Goal: Transaction & Acquisition: Purchase product/service

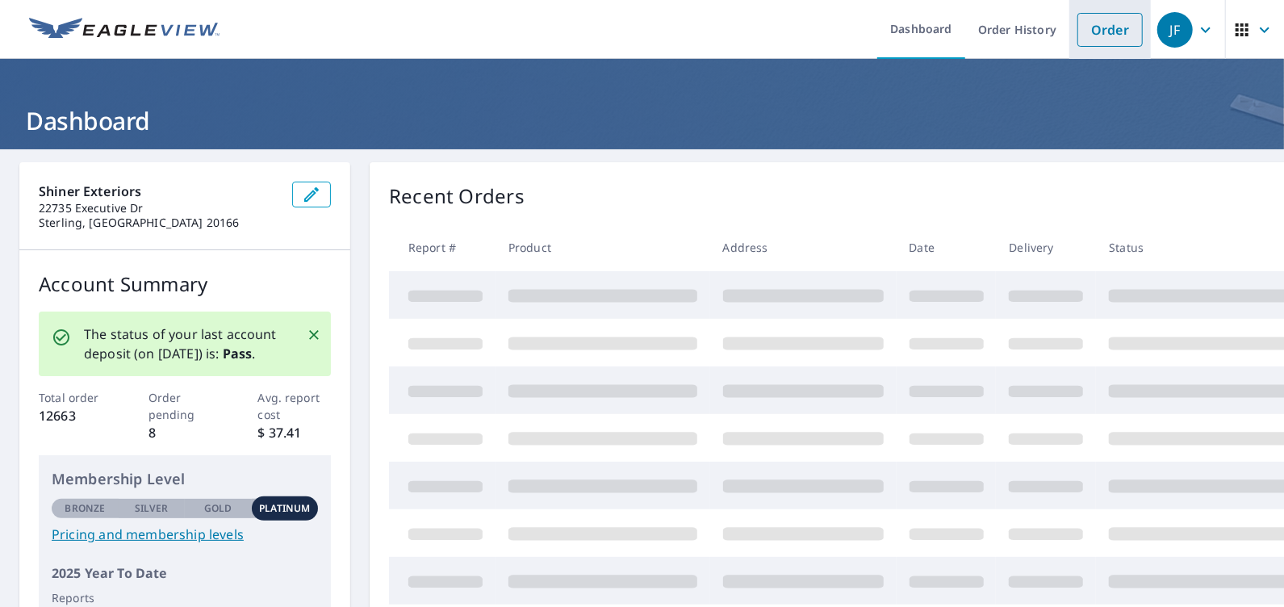
click at [1096, 26] on link "Order" at bounding box center [1109, 30] width 65 height 34
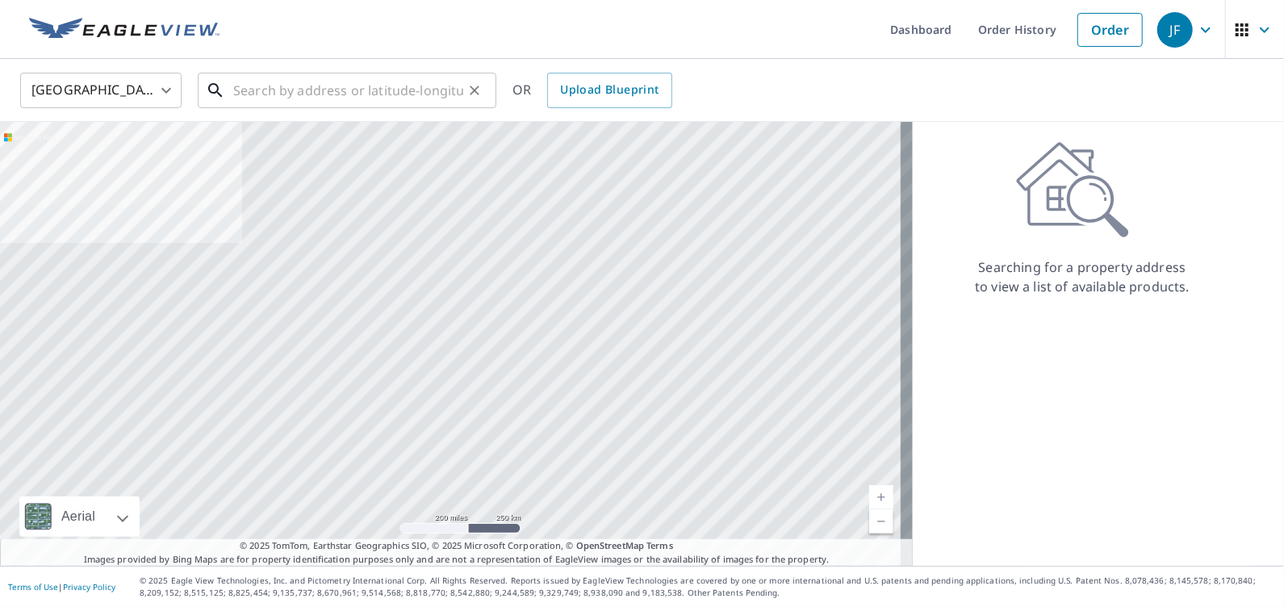
click at [245, 89] on input "text" at bounding box center [348, 90] width 230 height 45
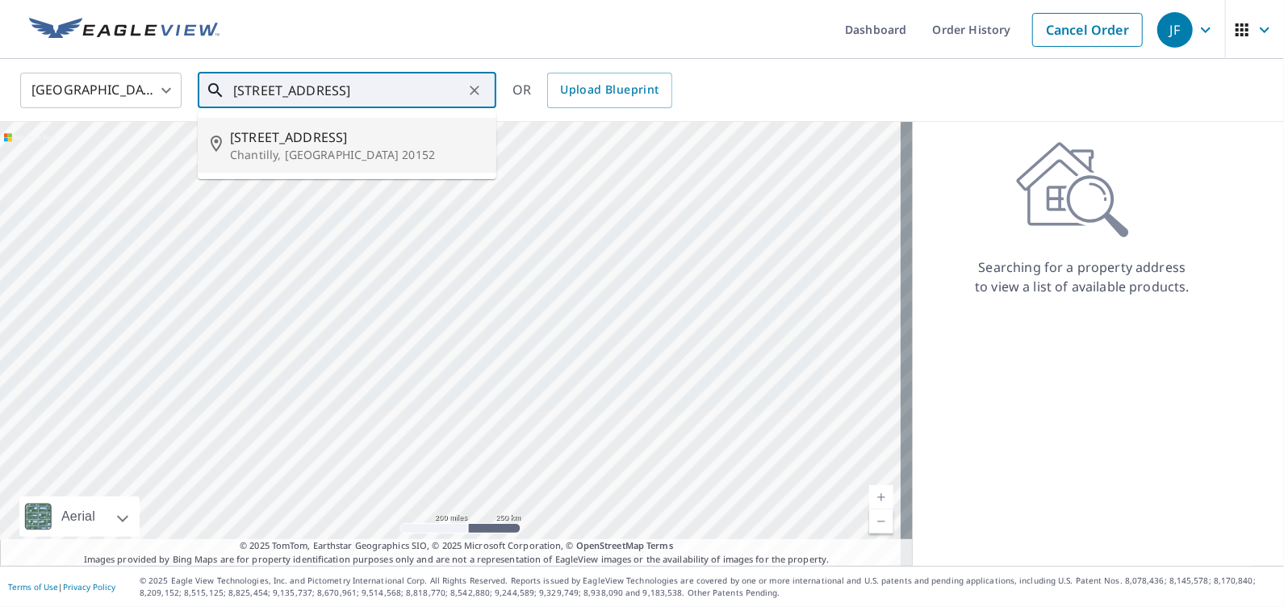
click at [274, 143] on span "[STREET_ADDRESS]" at bounding box center [356, 136] width 253 height 19
type input "[STREET_ADDRESS]"
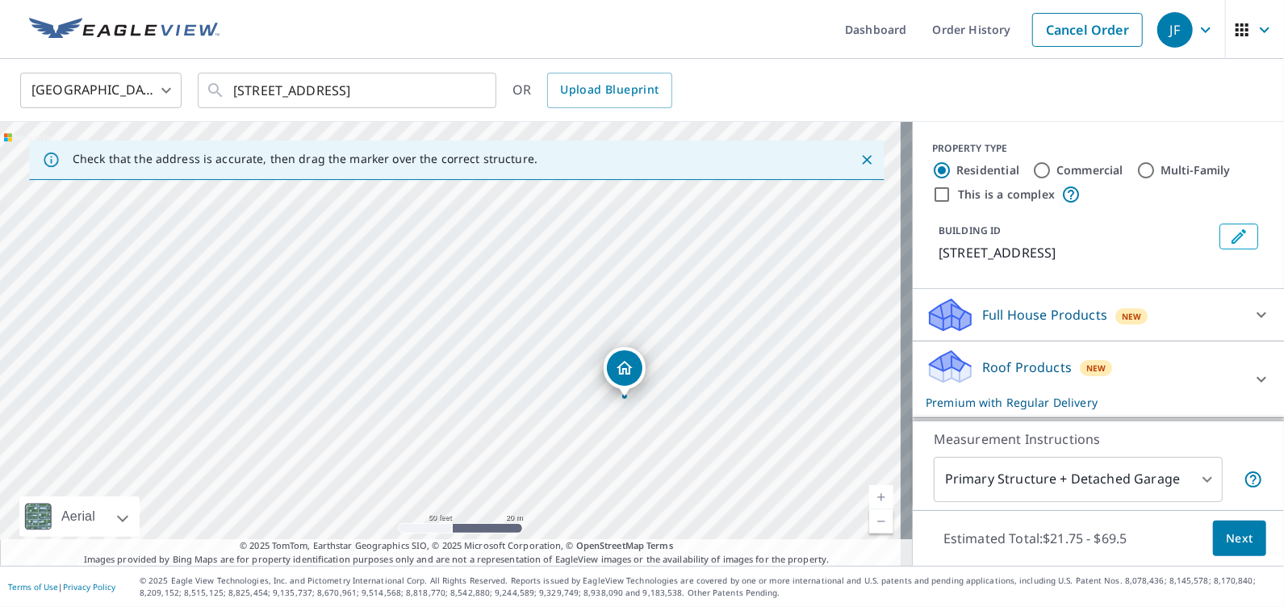
click at [1023, 377] on p "Roof Products" at bounding box center [1027, 366] width 90 height 19
click at [1230, 535] on span "Next" at bounding box center [1239, 538] width 27 height 20
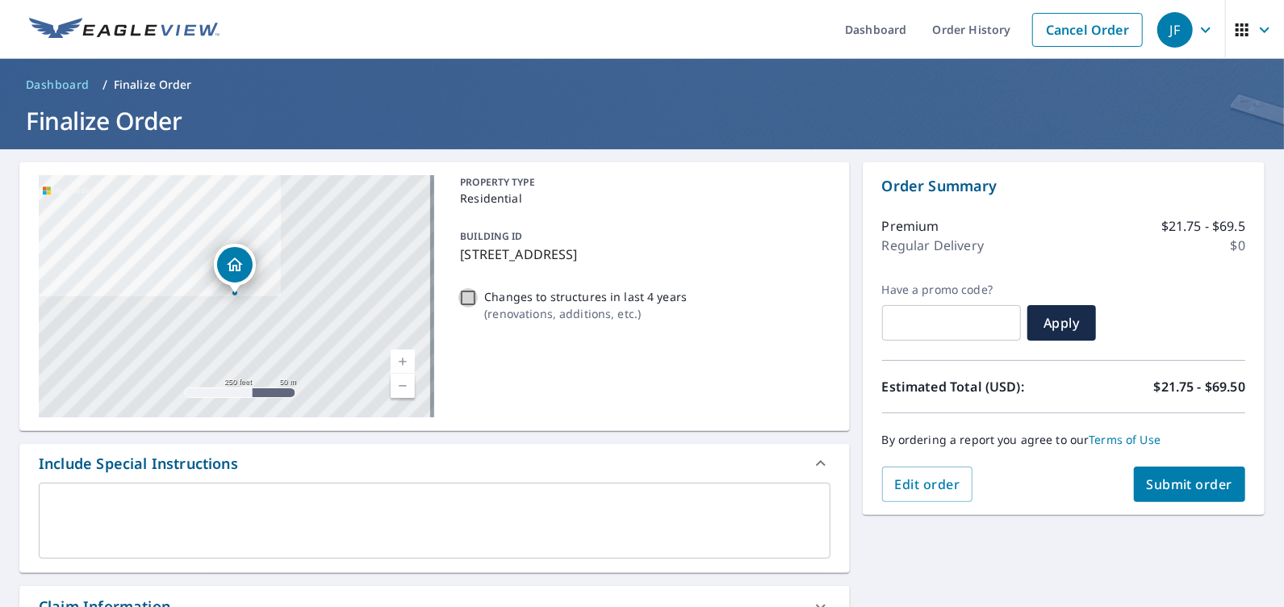
click at [458, 297] on input "Changes to structures in last 4 years ( renovations, additions, etc. )" at bounding box center [467, 297] width 19 height 19
checkbox input "true"
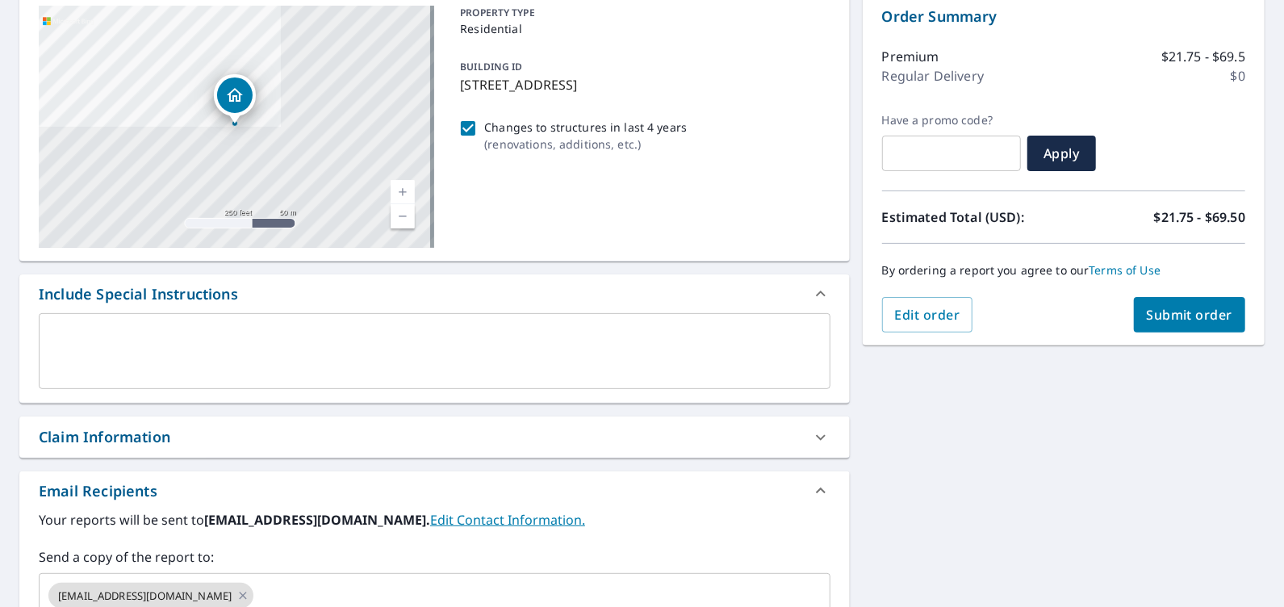
scroll to position [242, 0]
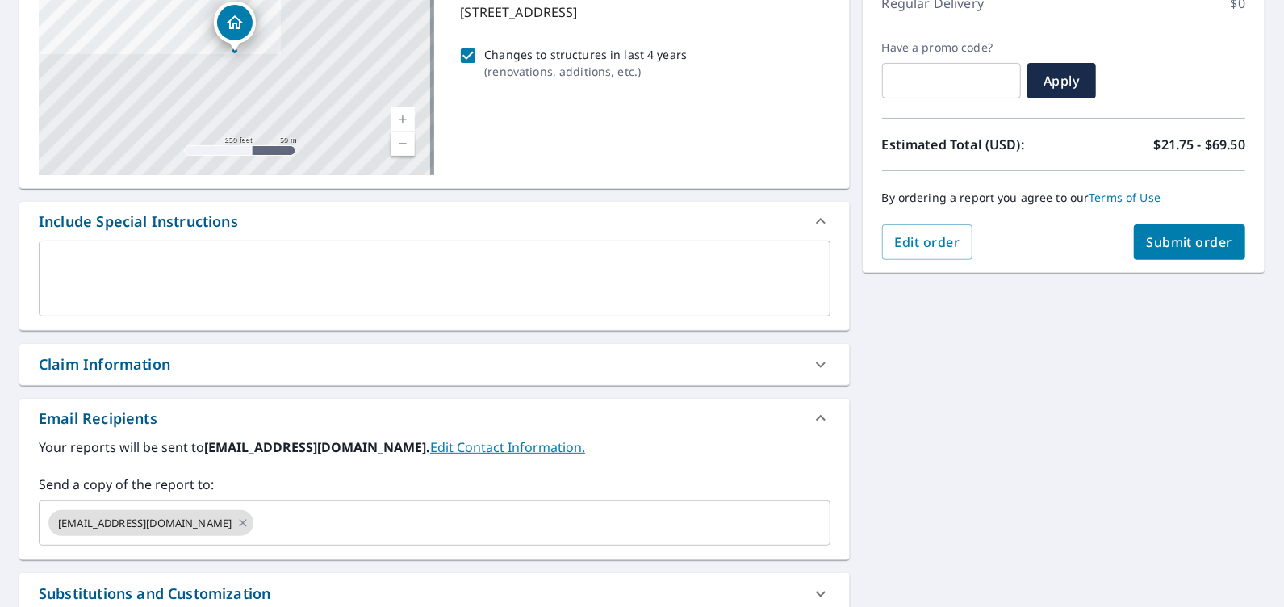
click at [139, 357] on div "Claim Information" at bounding box center [105, 364] width 132 height 22
checkbox input "true"
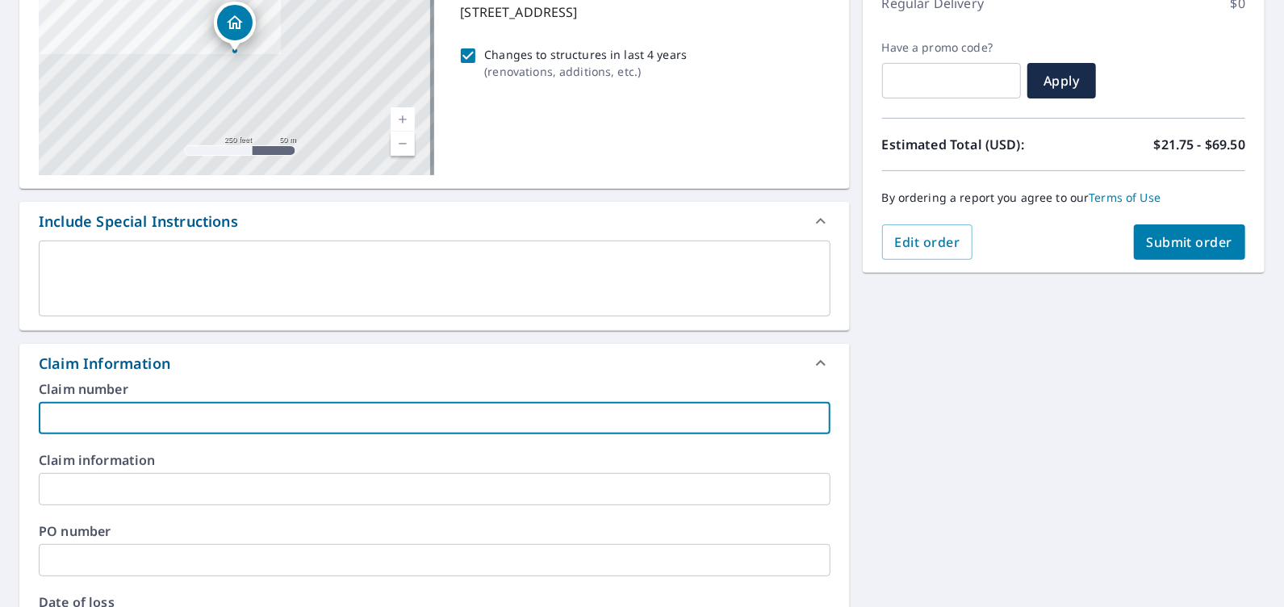
click at [114, 412] on input "text" at bounding box center [434, 418] width 791 height 32
type input "S"
checkbox input "true"
type input "St"
checkbox input "true"
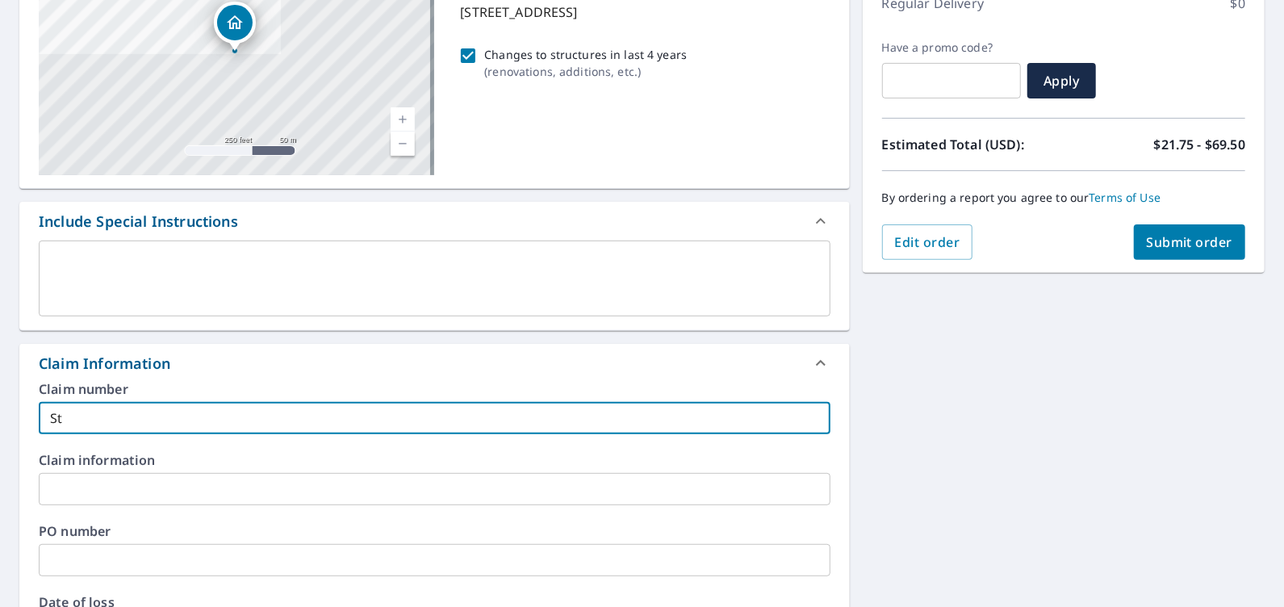
type input "Sta"
checkbox input "true"
type input "[PERSON_NAME]"
checkbox input "true"
type input "Stanl"
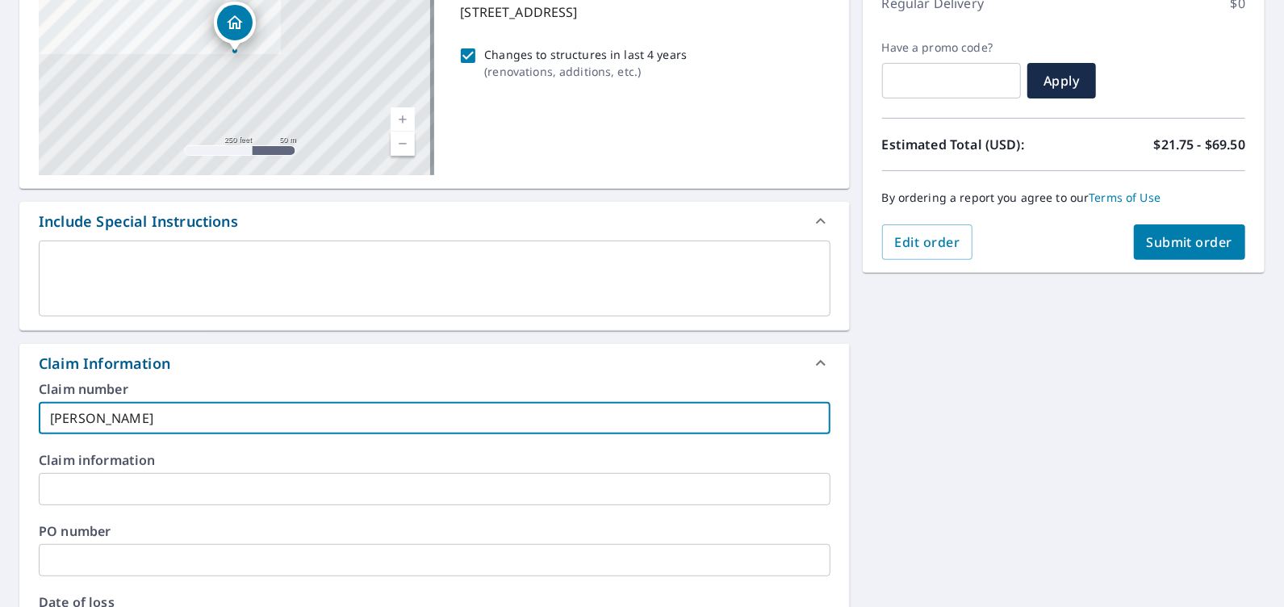
checkbox input "true"
type input "Stanle"
checkbox input "true"
type input "[PERSON_NAME]"
checkbox input "true"
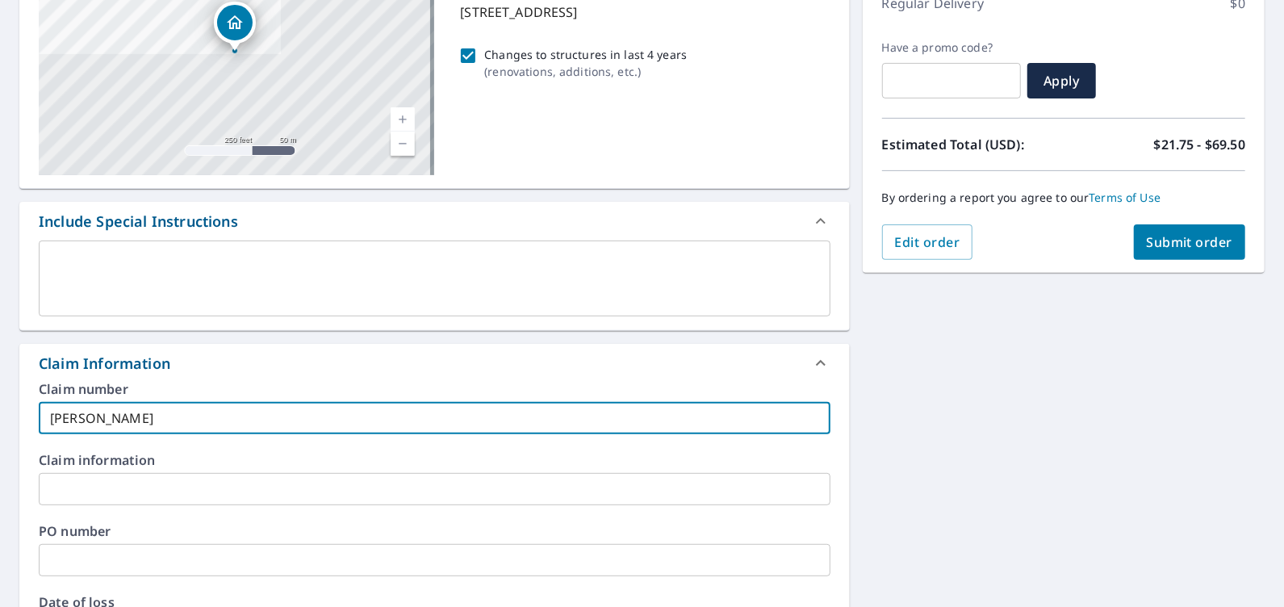
type input "[PERSON_NAME]"
click at [224, 372] on div "Claim Information" at bounding box center [420, 364] width 762 height 22
checkbox input "true"
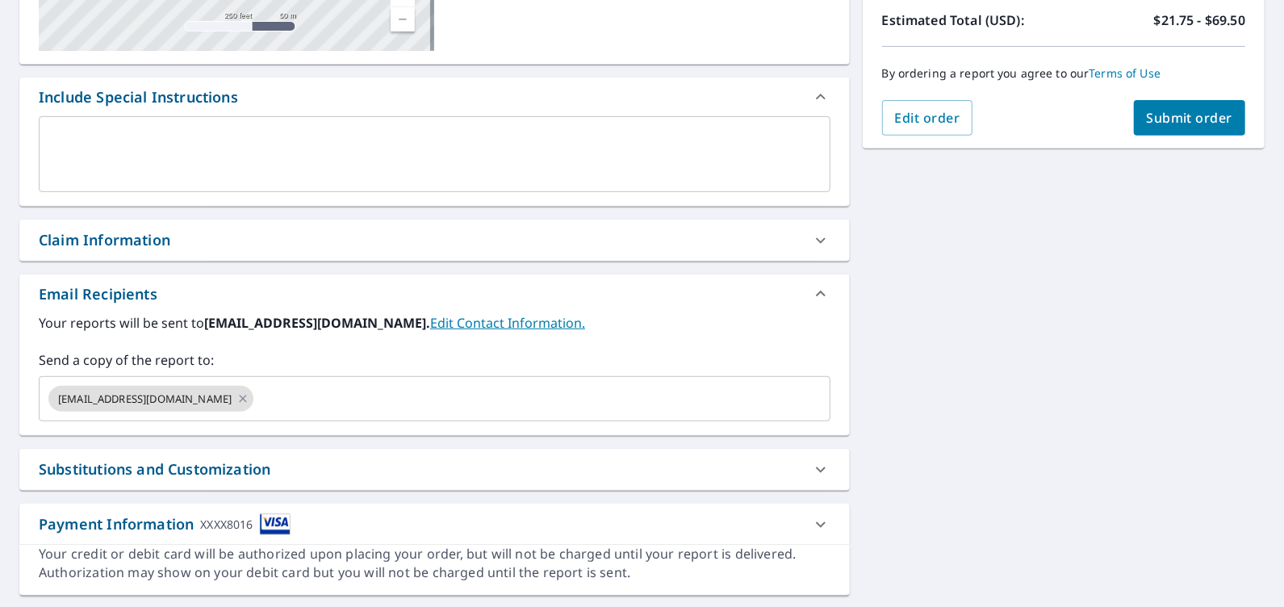
scroll to position [403, 0]
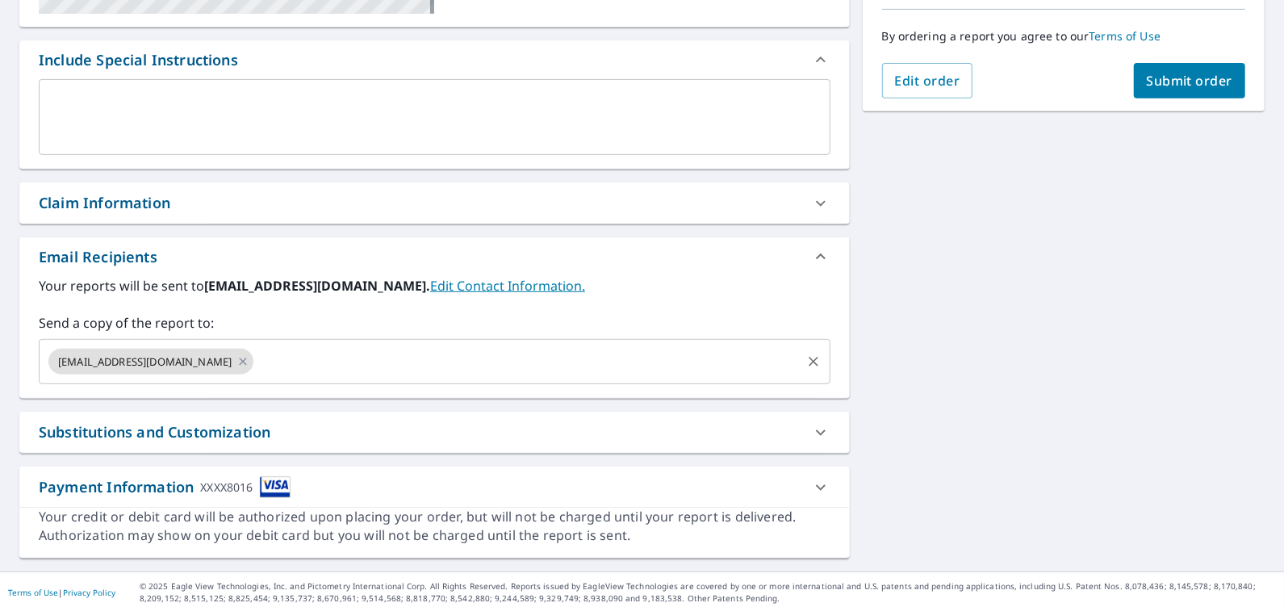
click at [256, 364] on input "text" at bounding box center [527, 361] width 542 height 31
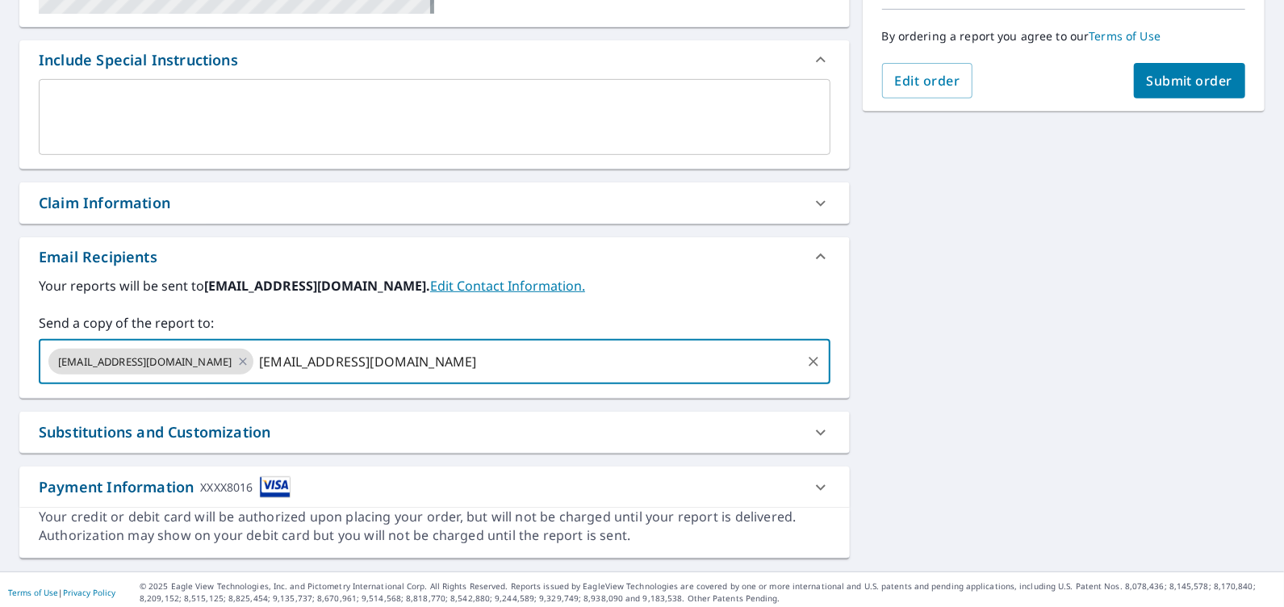
type input "[EMAIL_ADDRESS][DOMAIN_NAME]"
click at [1042, 271] on div "[STREET_ADDRESS] A standard road map Aerial A detailed look from above Labels L…" at bounding box center [642, 158] width 1284 height 825
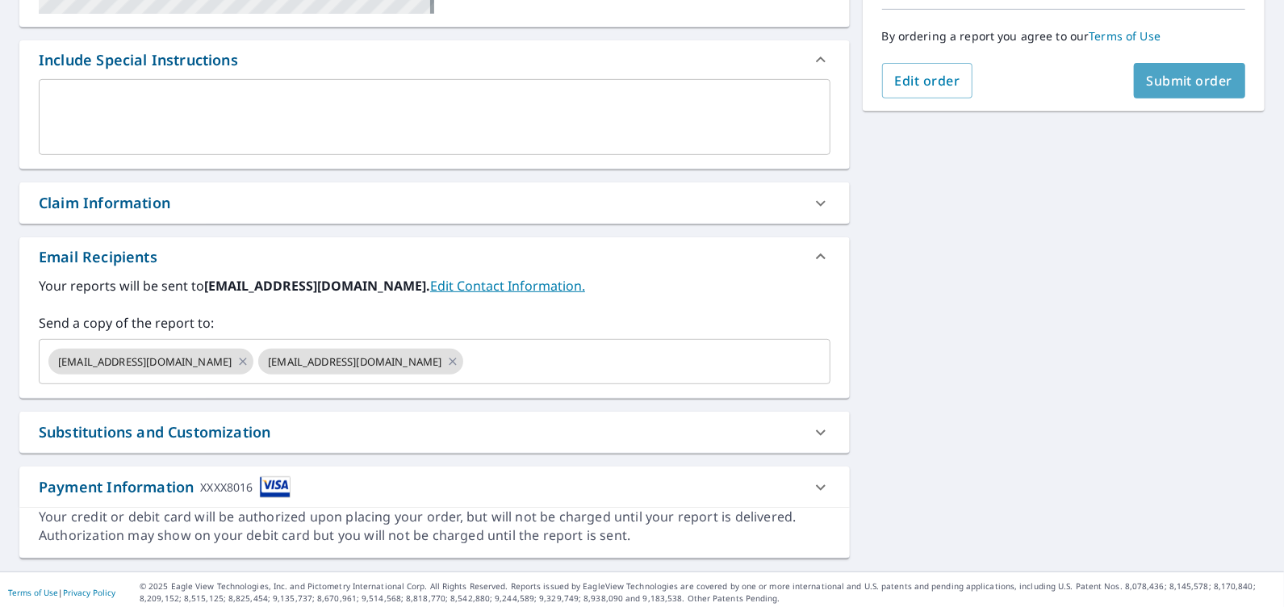
click at [1160, 74] on span "Submit order" at bounding box center [1189, 81] width 86 height 18
checkbox input "true"
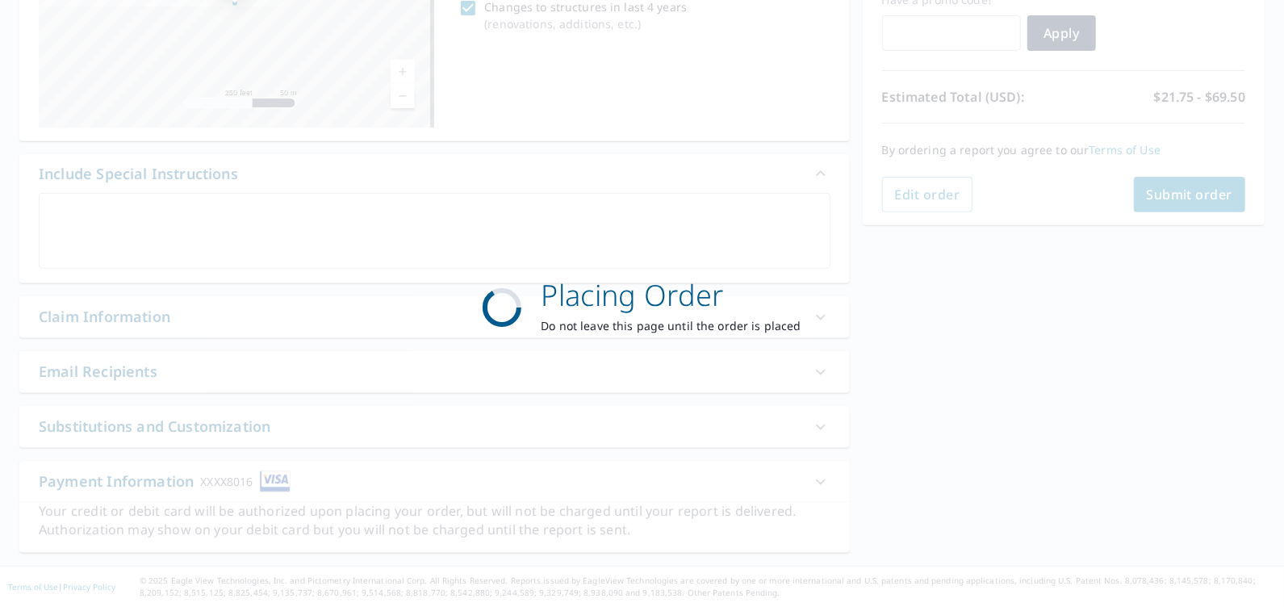
scroll to position [287, 0]
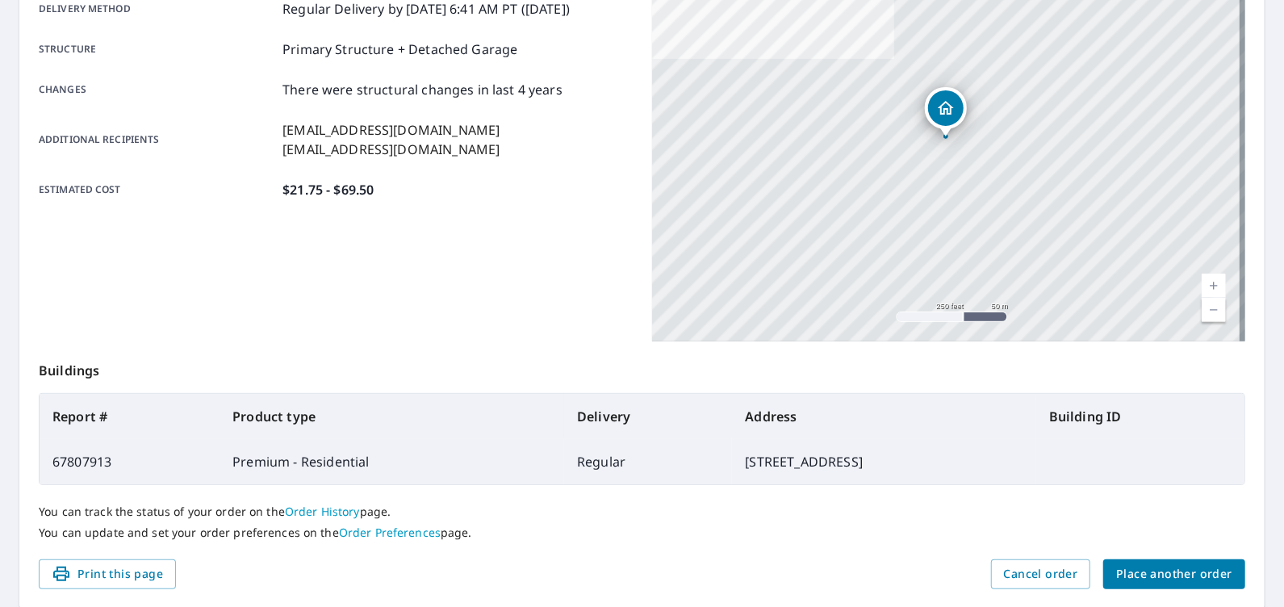
click at [1153, 574] on span "Place another order" at bounding box center [1174, 574] width 116 height 20
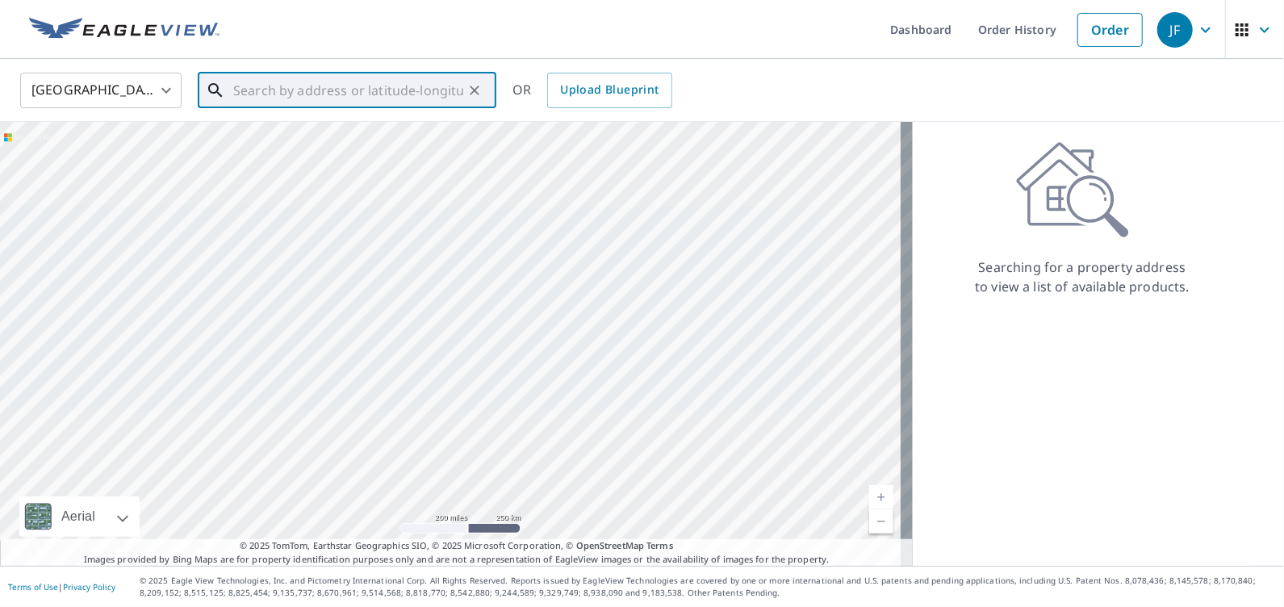
click at [359, 92] on input "text" at bounding box center [348, 90] width 230 height 45
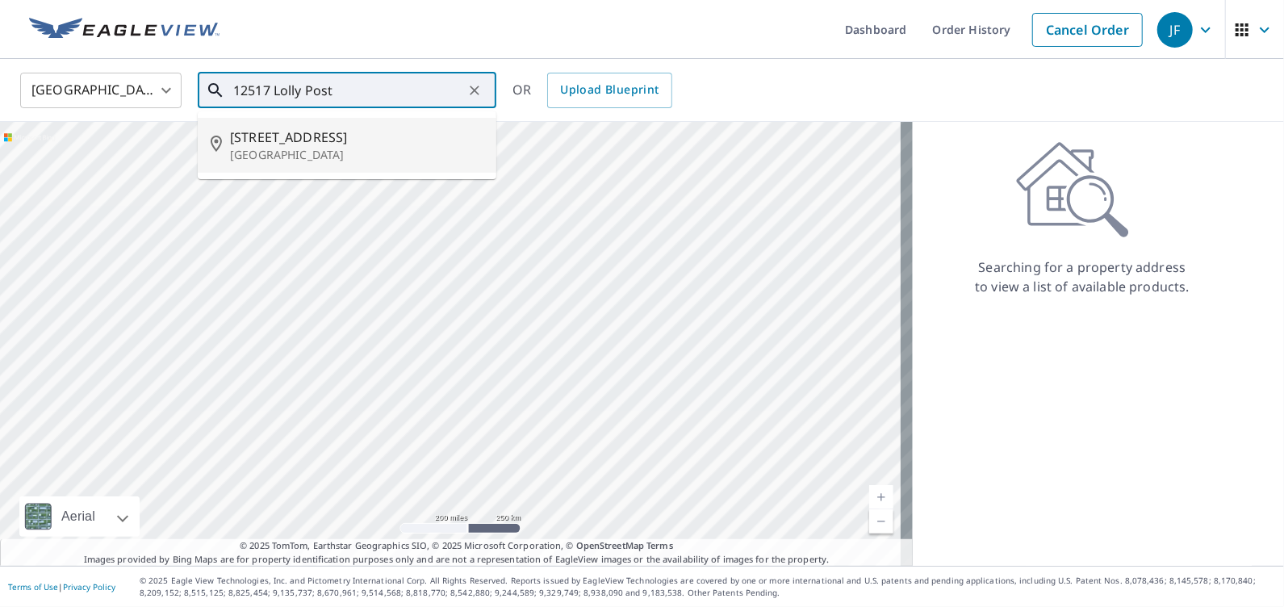
click at [330, 136] on span "[STREET_ADDRESS]" at bounding box center [356, 136] width 253 height 19
type input "[STREET_ADDRESS]"
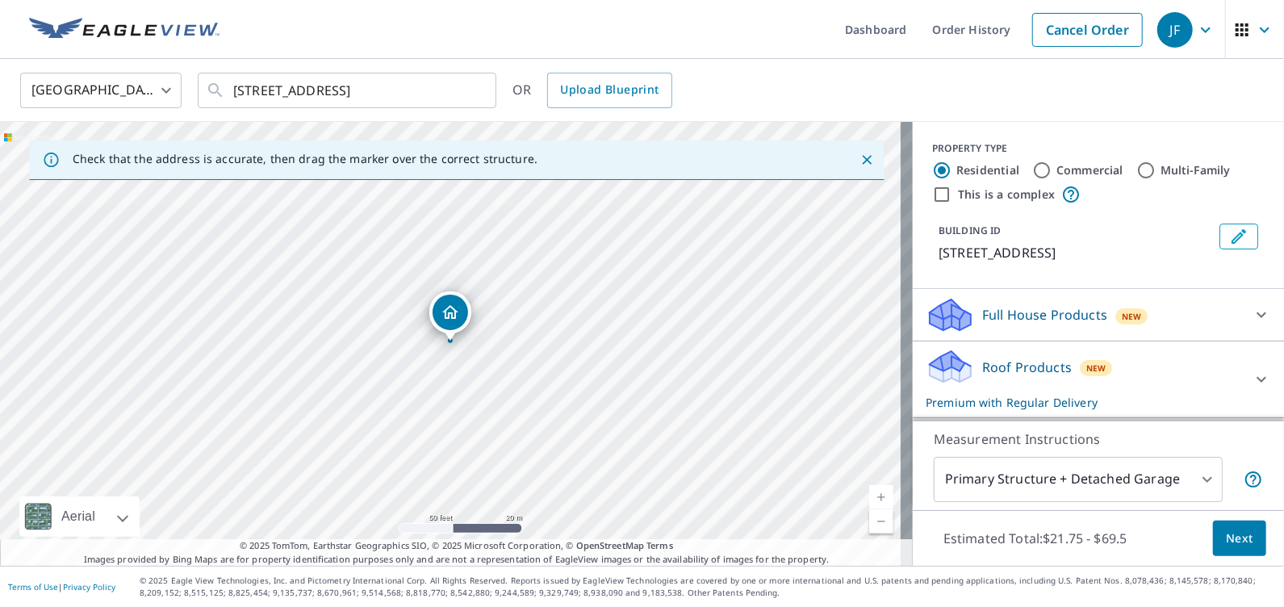
click at [1002, 377] on p "Roof Products" at bounding box center [1027, 366] width 90 height 19
click at [1226, 532] on span "Next" at bounding box center [1239, 538] width 27 height 20
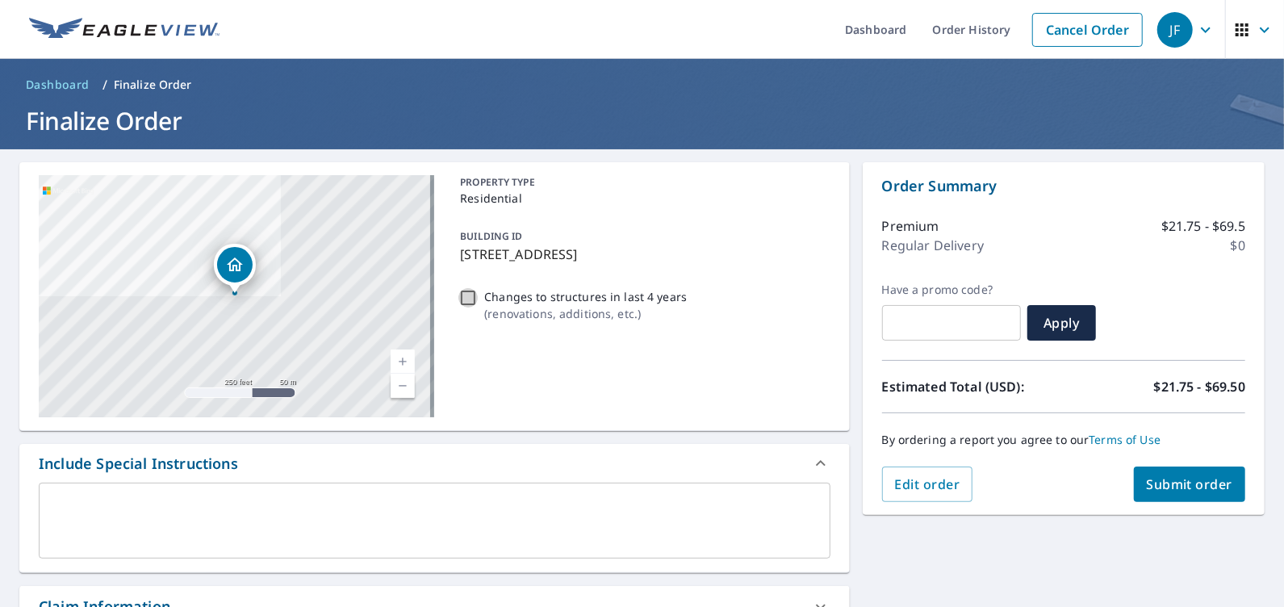
click at [462, 296] on input "Changes to structures in last 4 years ( renovations, additions, etc. )" at bounding box center [467, 297] width 19 height 19
checkbox input "true"
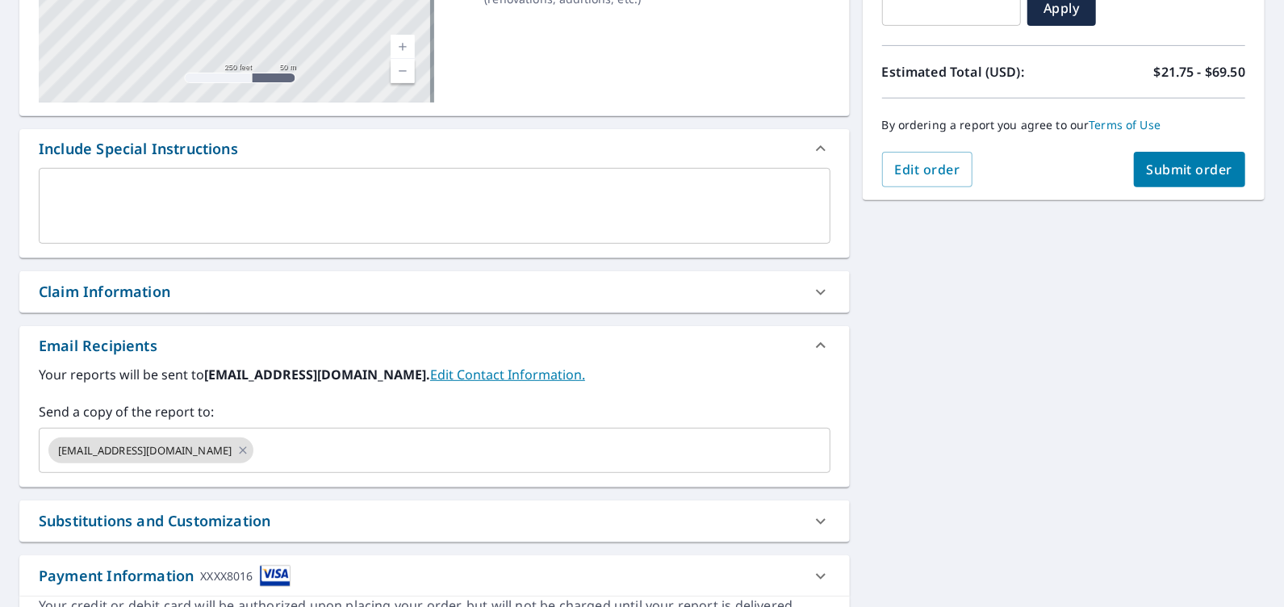
scroll to position [323, 0]
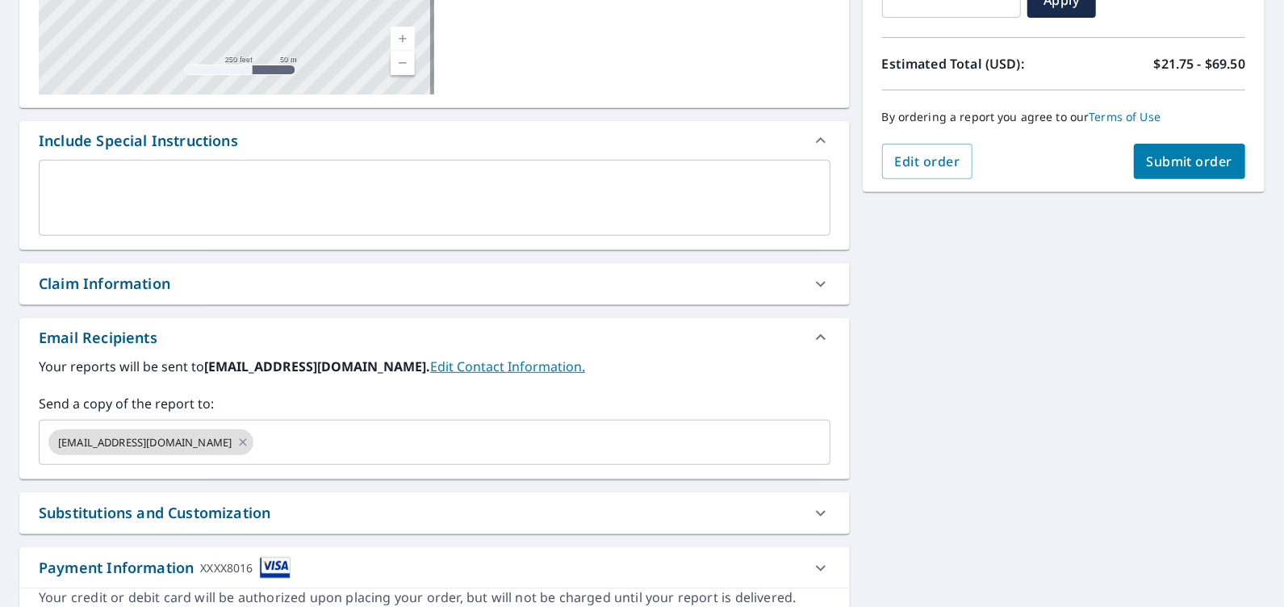
click at [207, 278] on div "Claim Information" at bounding box center [420, 284] width 762 height 22
checkbox input "true"
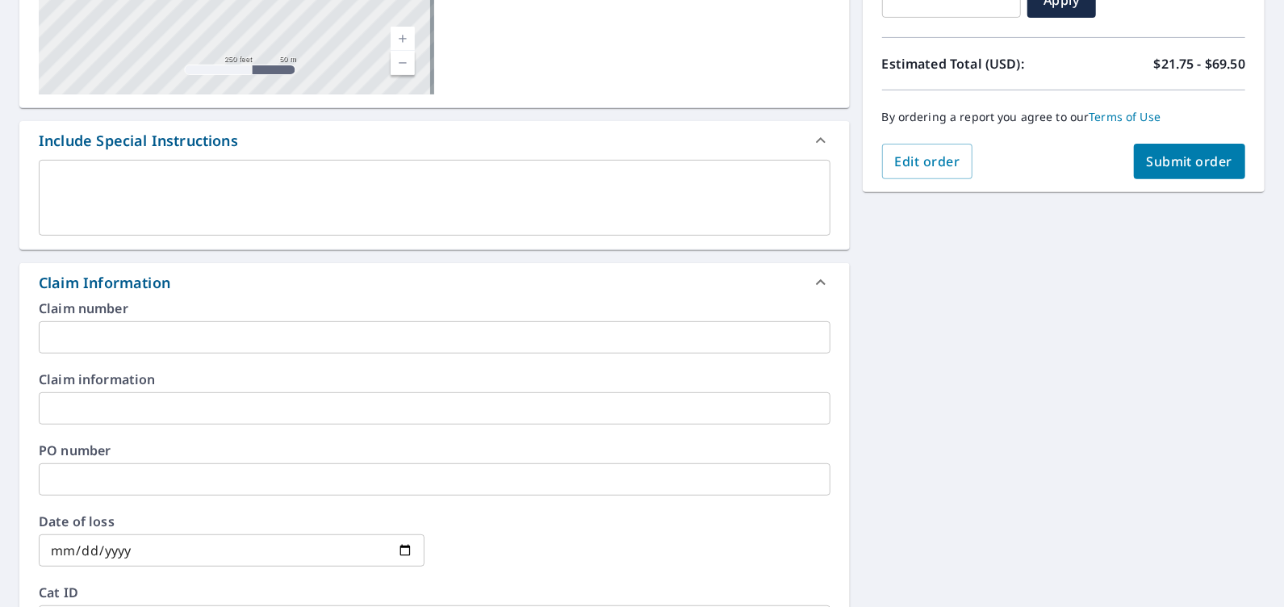
click at [163, 333] on input "text" at bounding box center [434, 337] width 791 height 32
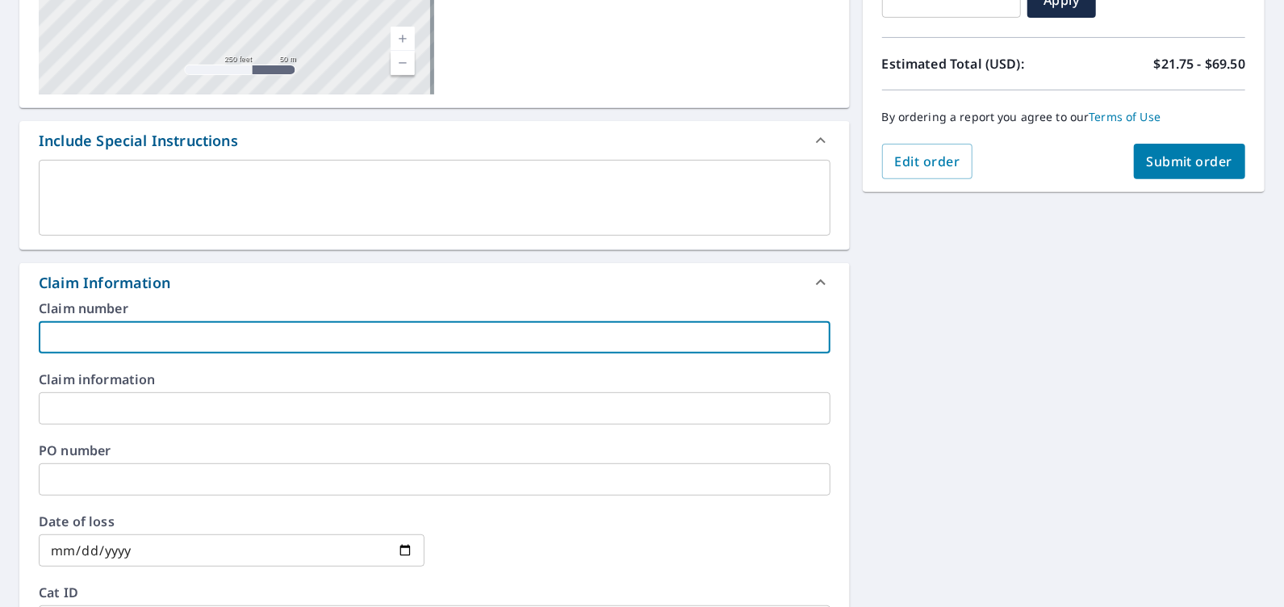
type input "G"
checkbox input "true"
type input "Gi"
checkbox input "true"
type input "[PERSON_NAME]"
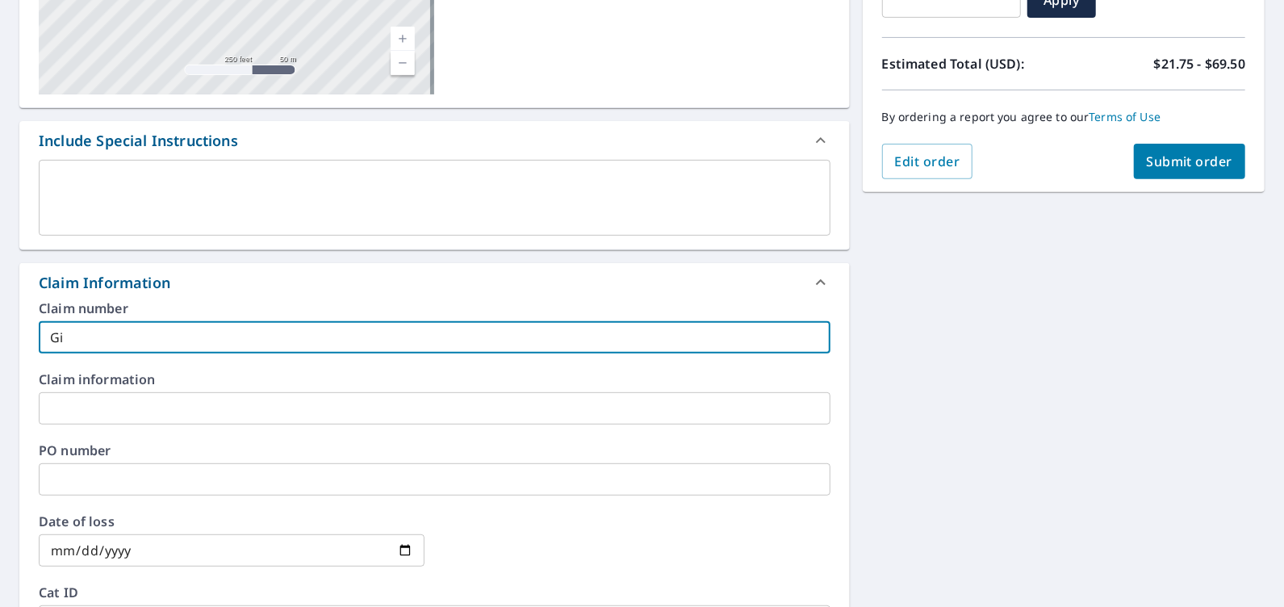
checkbox input "true"
type input "[PERSON_NAME]"
checkbox input "true"
type input "[PERSON_NAME]"
checkbox input "true"
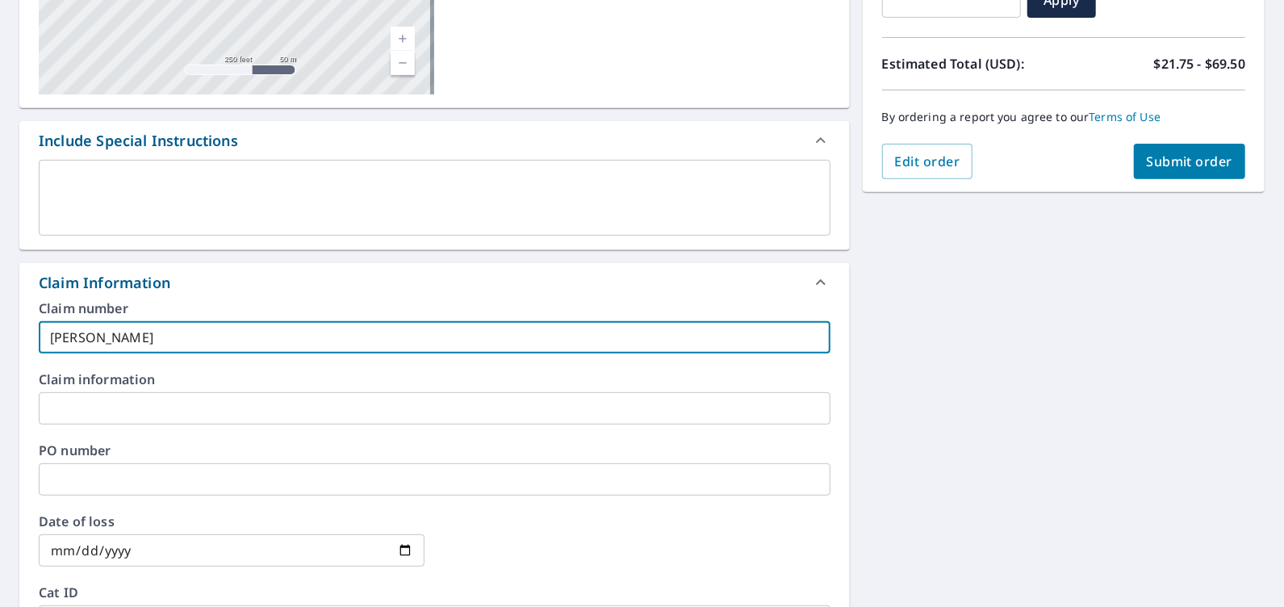
type input "[PERSON_NAME]"
checkbox input "true"
type input "[PERSON_NAME]"
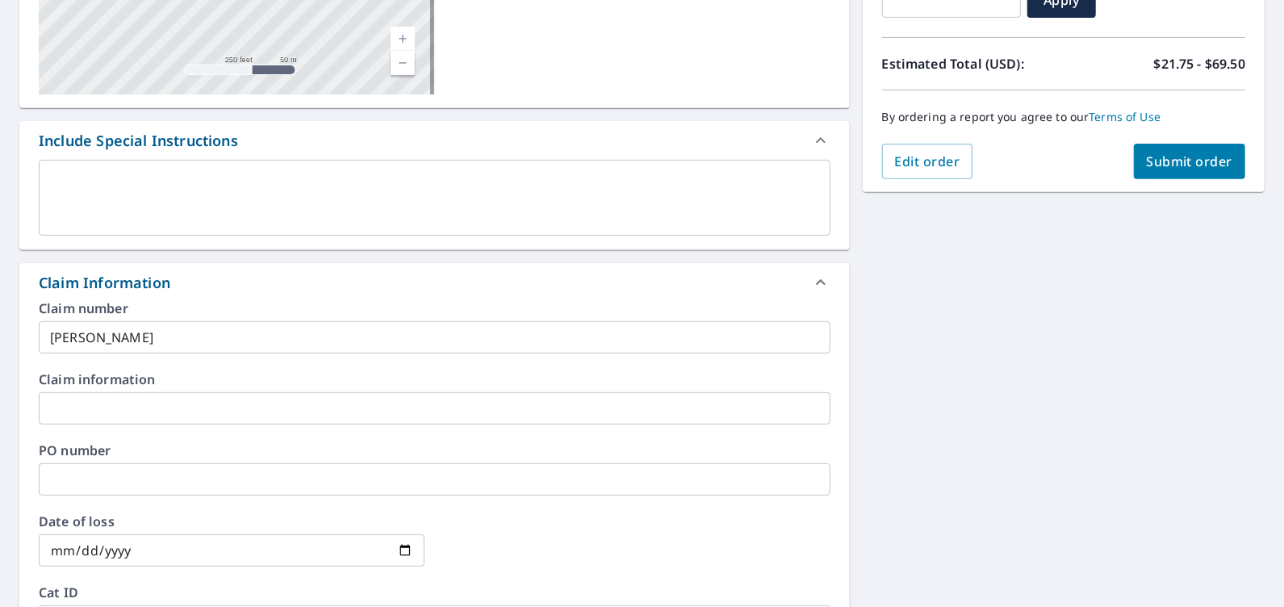
click at [205, 299] on div "Claim Information" at bounding box center [434, 282] width 830 height 39
checkbox input "true"
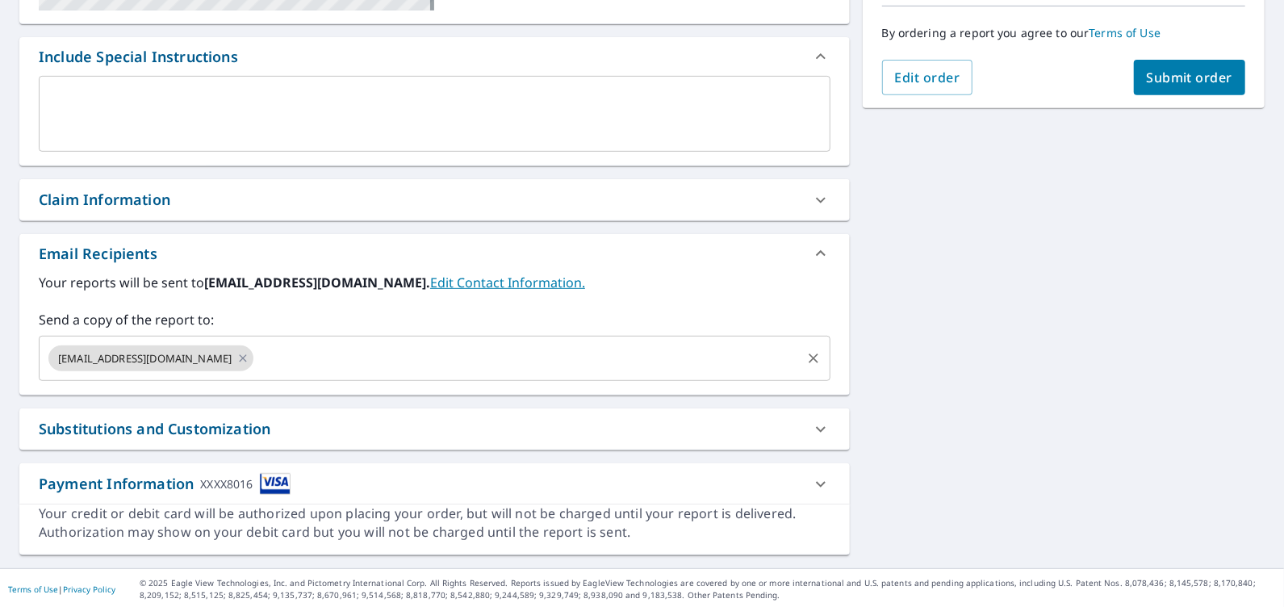
scroll to position [407, 0]
click at [256, 357] on input "text" at bounding box center [527, 358] width 542 height 31
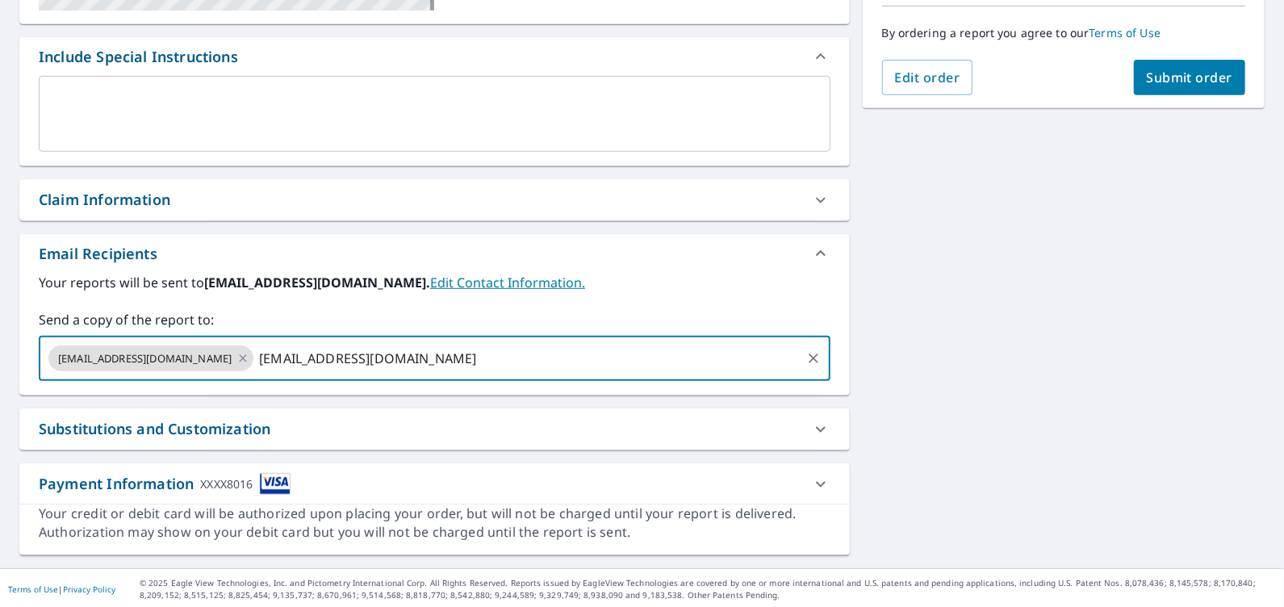
type input "[EMAIL_ADDRESS][DOMAIN_NAME]"
click at [923, 311] on div "[STREET_ADDRESS] A standard road map Aerial A detailed look from above Labels L…" at bounding box center [642, 155] width 1284 height 825
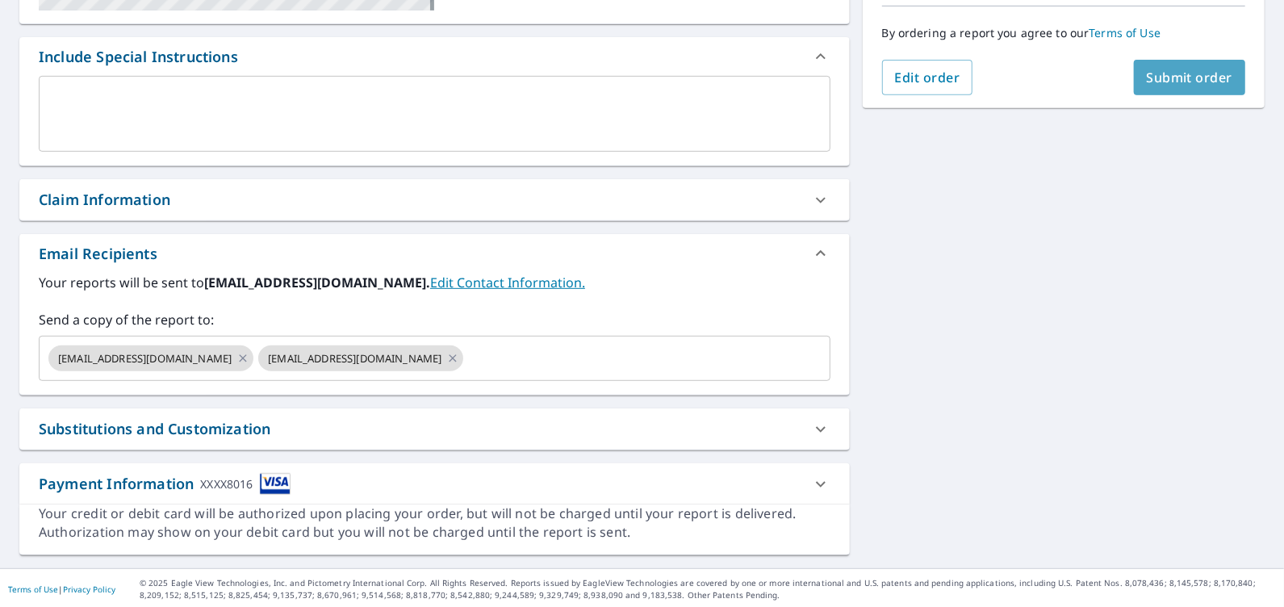
click at [1157, 78] on span "Submit order" at bounding box center [1189, 78] width 86 height 18
checkbox input "true"
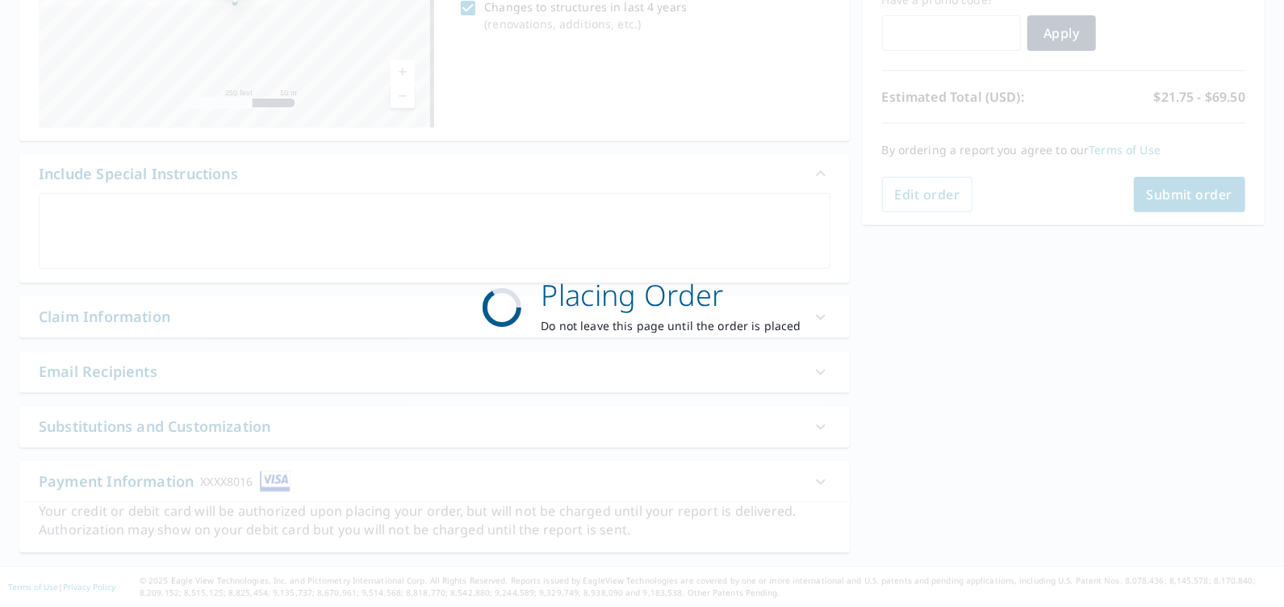
scroll to position [287, 0]
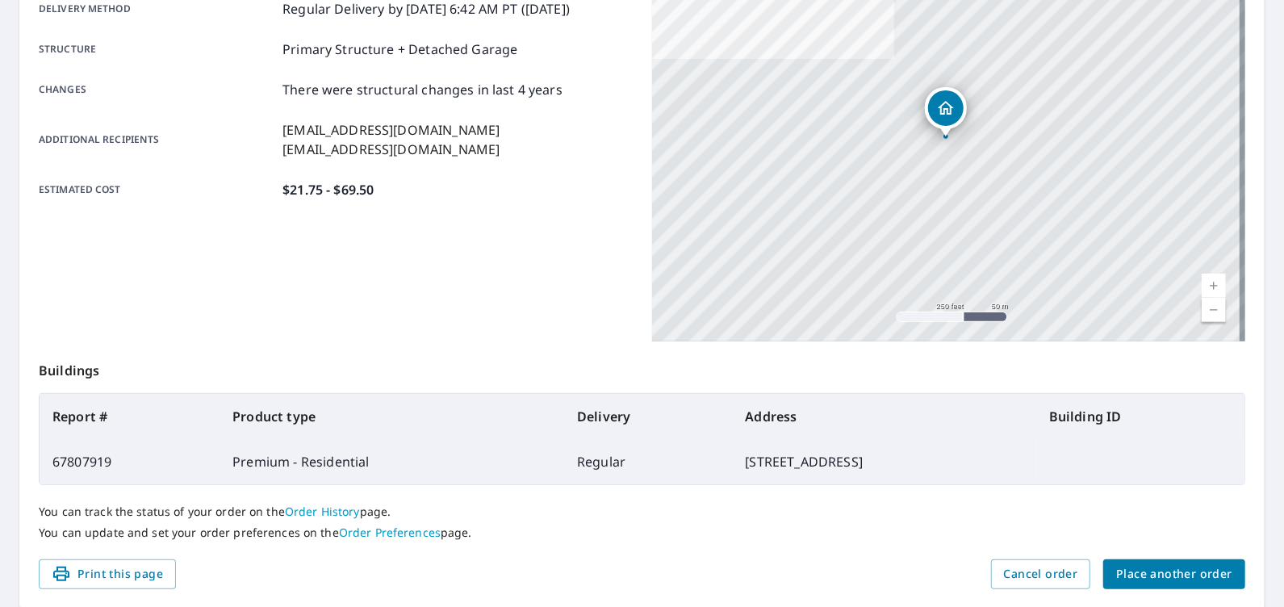
click at [1147, 575] on span "Place another order" at bounding box center [1174, 574] width 116 height 20
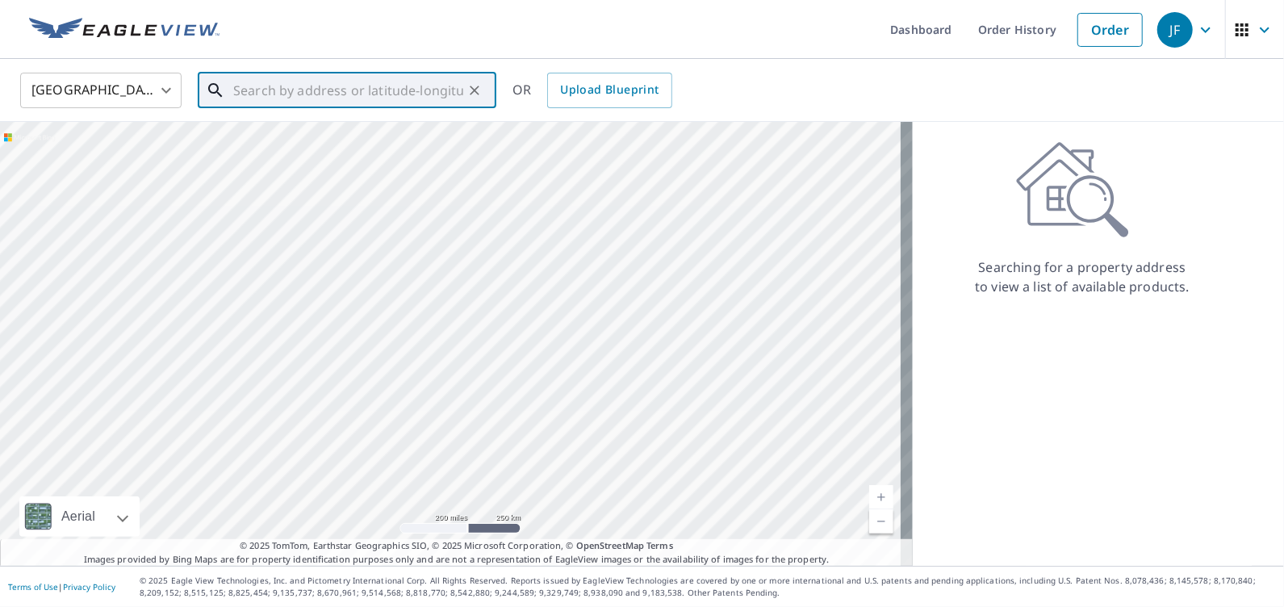
click at [308, 89] on input "text" at bounding box center [348, 90] width 230 height 45
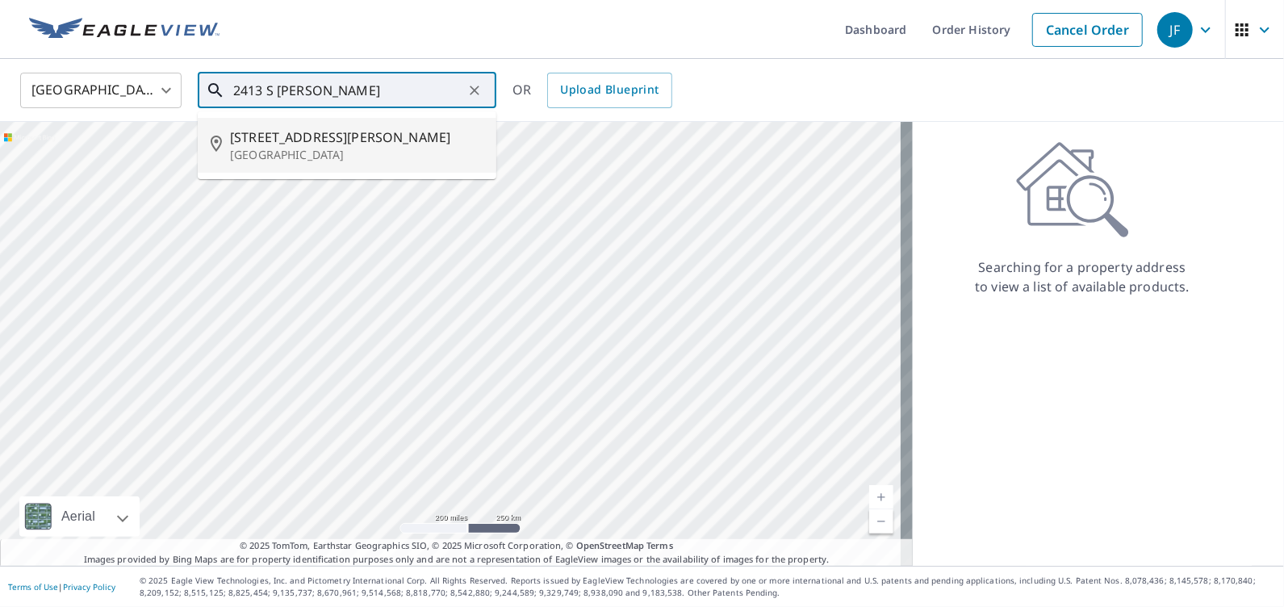
click at [294, 137] on span "[STREET_ADDRESS][PERSON_NAME]" at bounding box center [356, 136] width 253 height 19
type input "[STREET_ADDRESS][PERSON_NAME]"
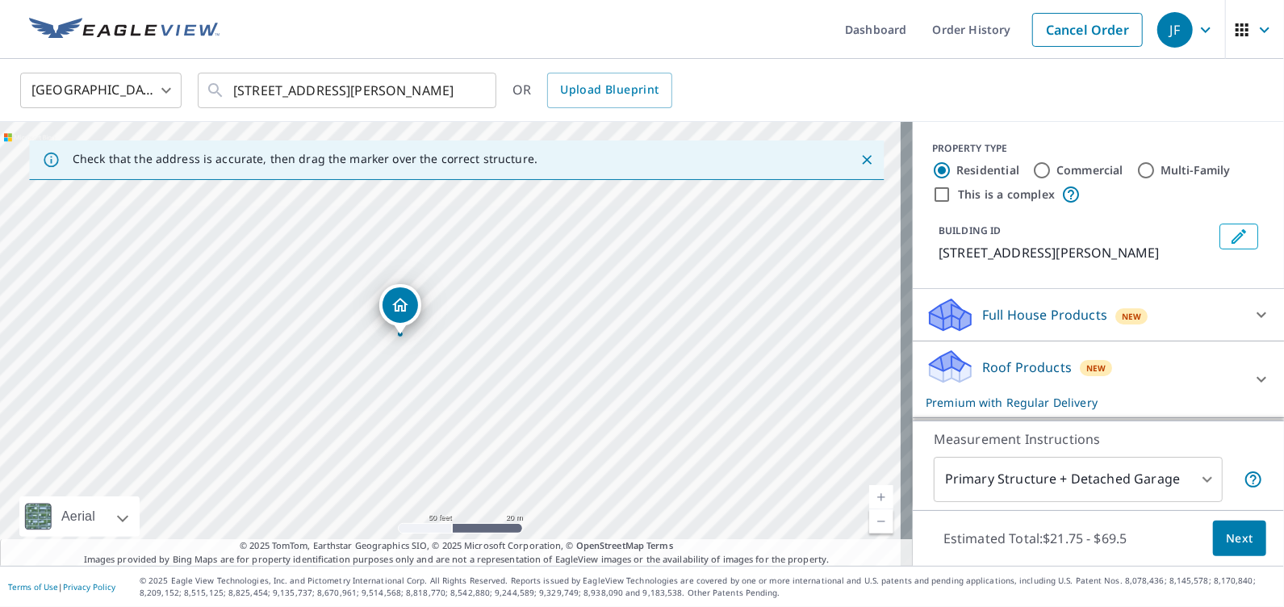
click at [1023, 365] on p "Roof Products" at bounding box center [1027, 366] width 90 height 19
click at [1226, 533] on span "Next" at bounding box center [1239, 538] width 27 height 20
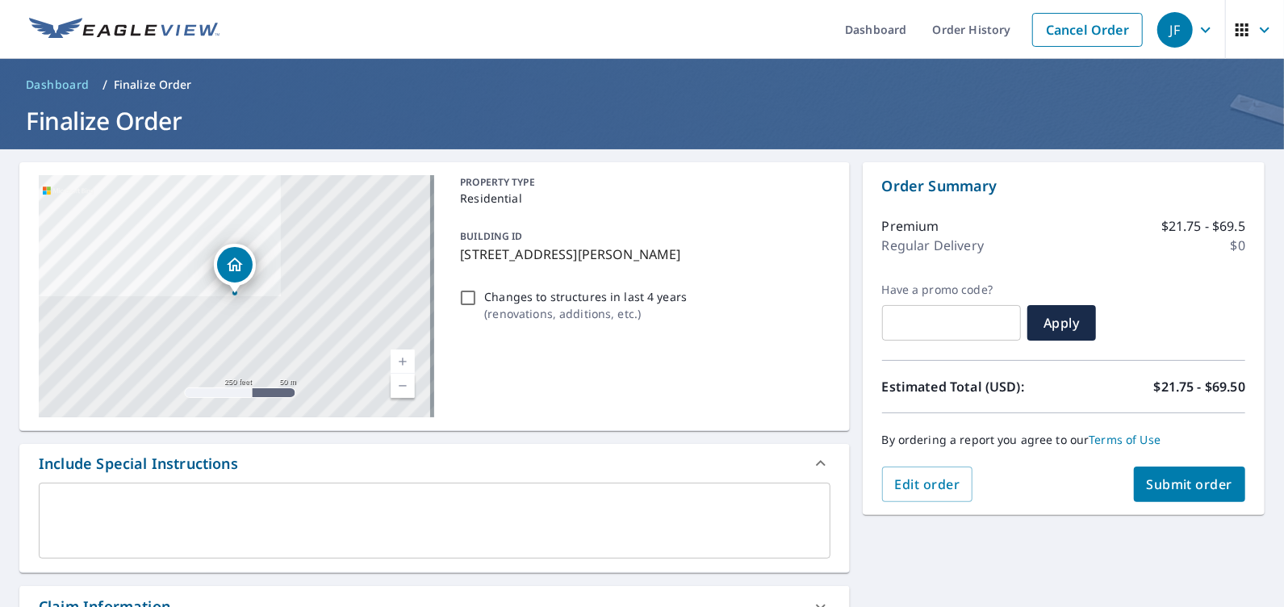
click at [460, 297] on input "Changes to structures in last 4 years ( renovations, additions, etc. )" at bounding box center [467, 297] width 19 height 19
checkbox input "true"
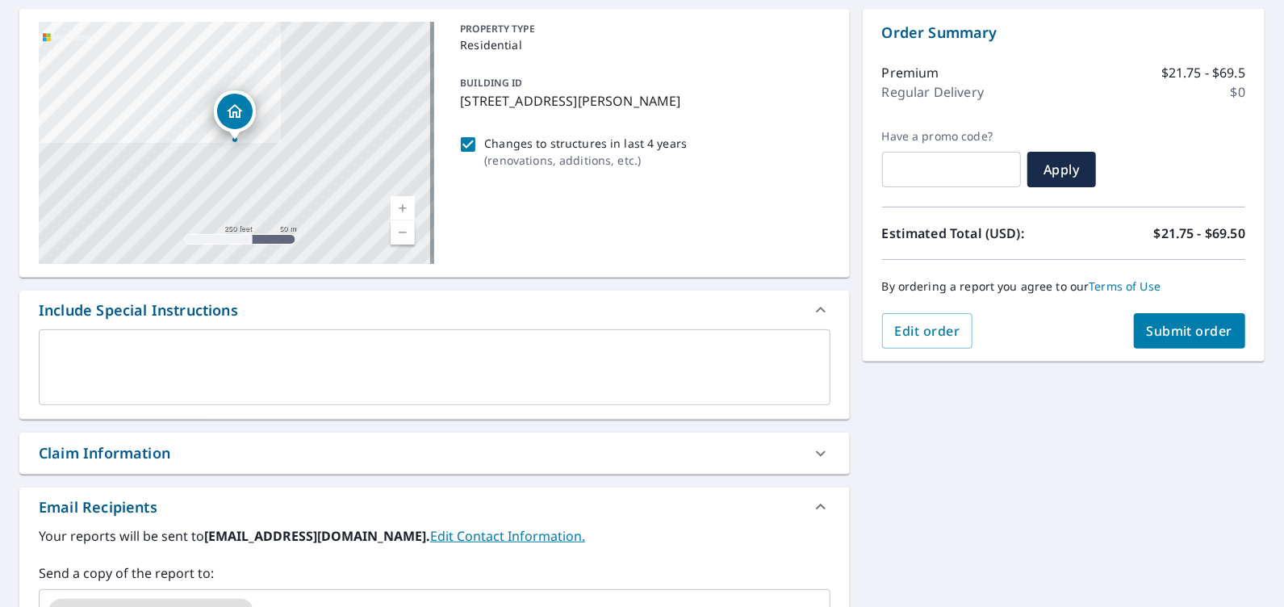
scroll to position [323, 0]
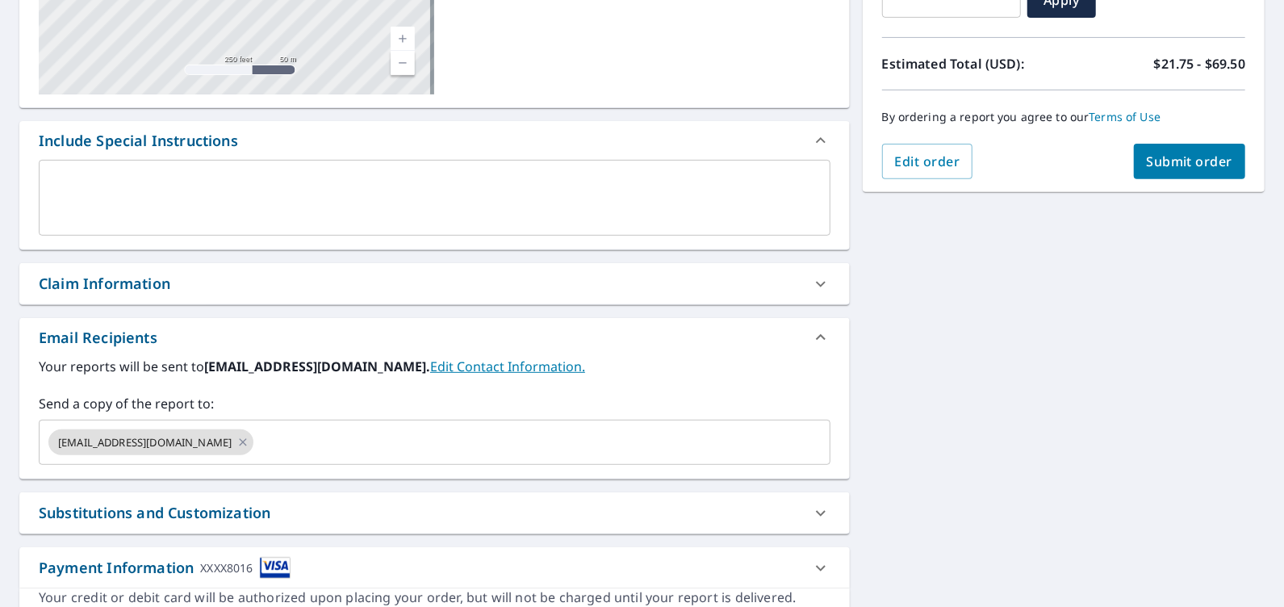
click at [190, 280] on div "Claim Information" at bounding box center [420, 284] width 762 height 22
checkbox input "true"
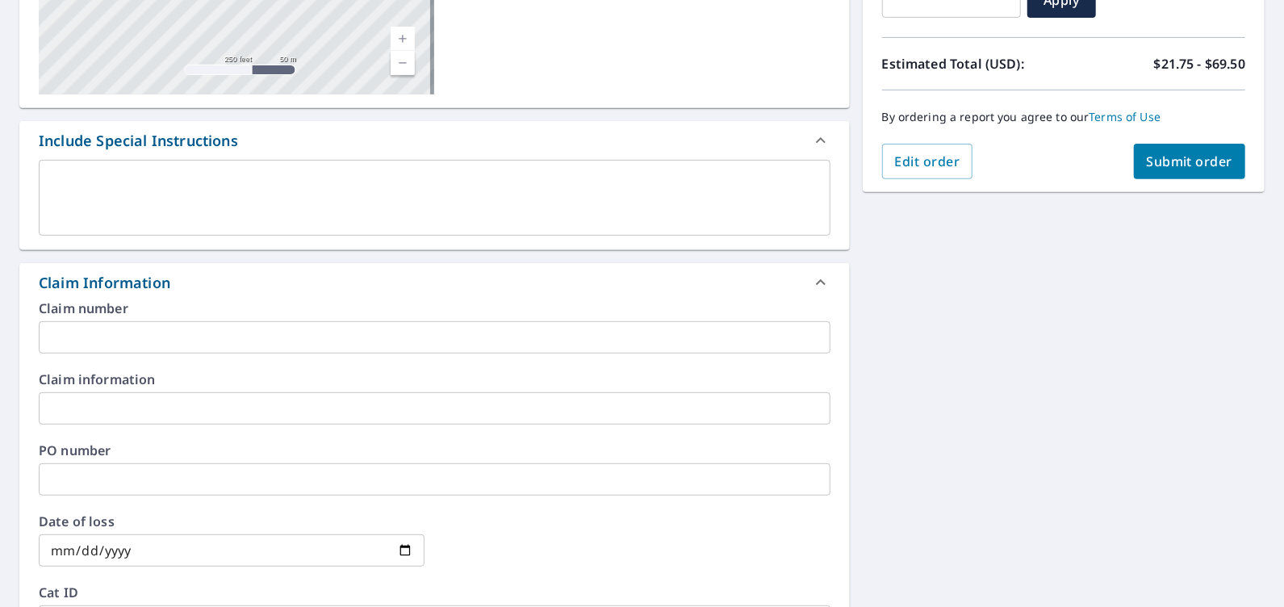
click at [170, 328] on input "text" at bounding box center [434, 337] width 791 height 32
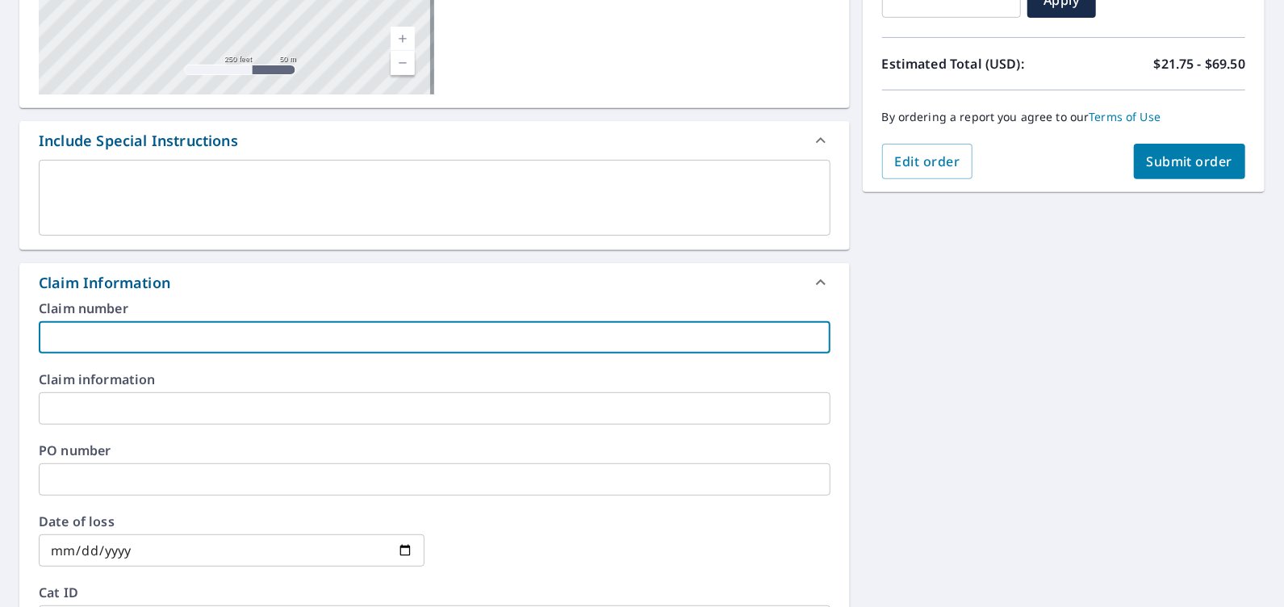
type input "G"
checkbox input "true"
type input "Gr"
checkbox input "true"
type input "Gri"
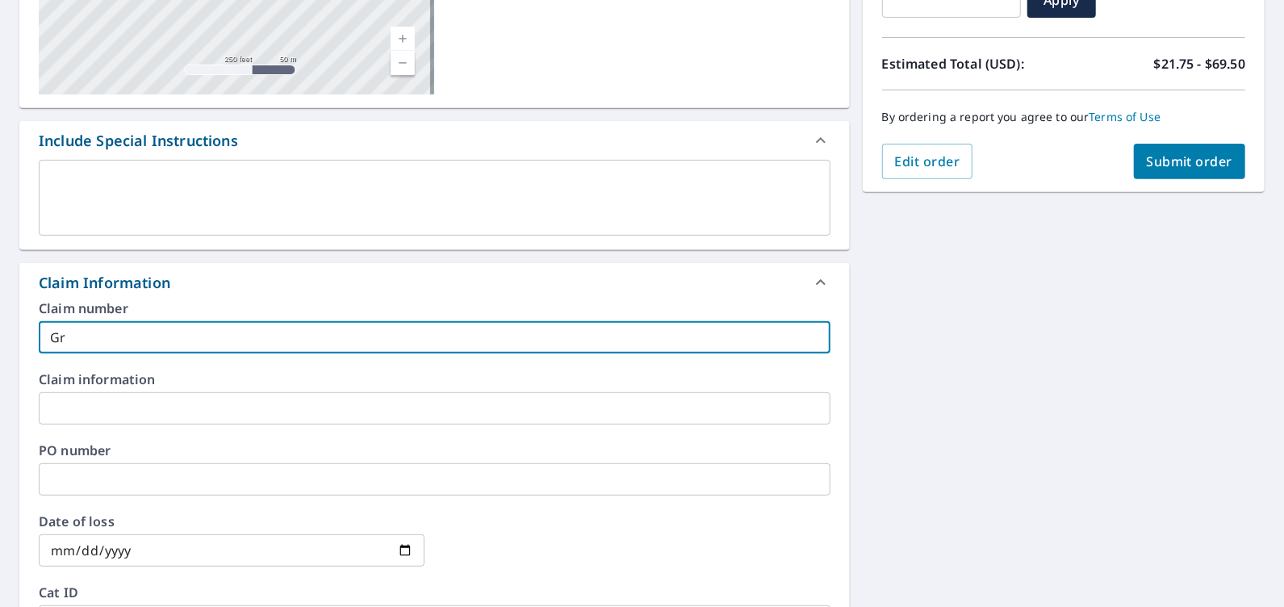
checkbox input "true"
type input "Grif"
checkbox input "true"
type input "Griff"
checkbox input "true"
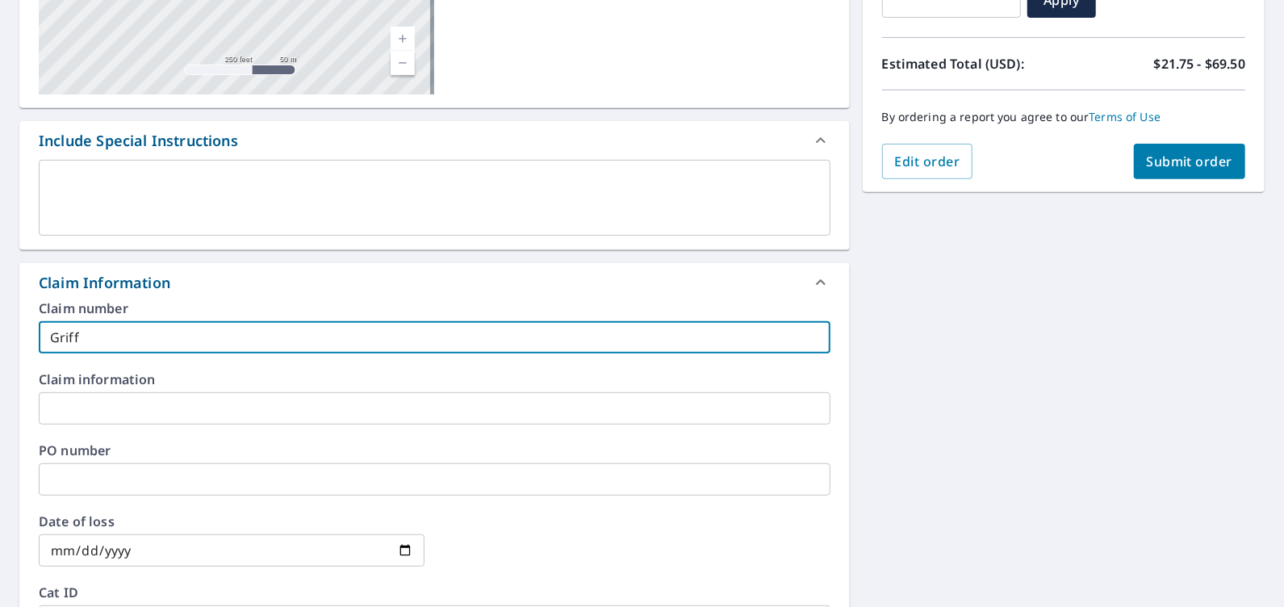
type input "Griffe"
checkbox input "true"
type input "[PERSON_NAME]"
checkbox input "true"
type input "[PERSON_NAME]"
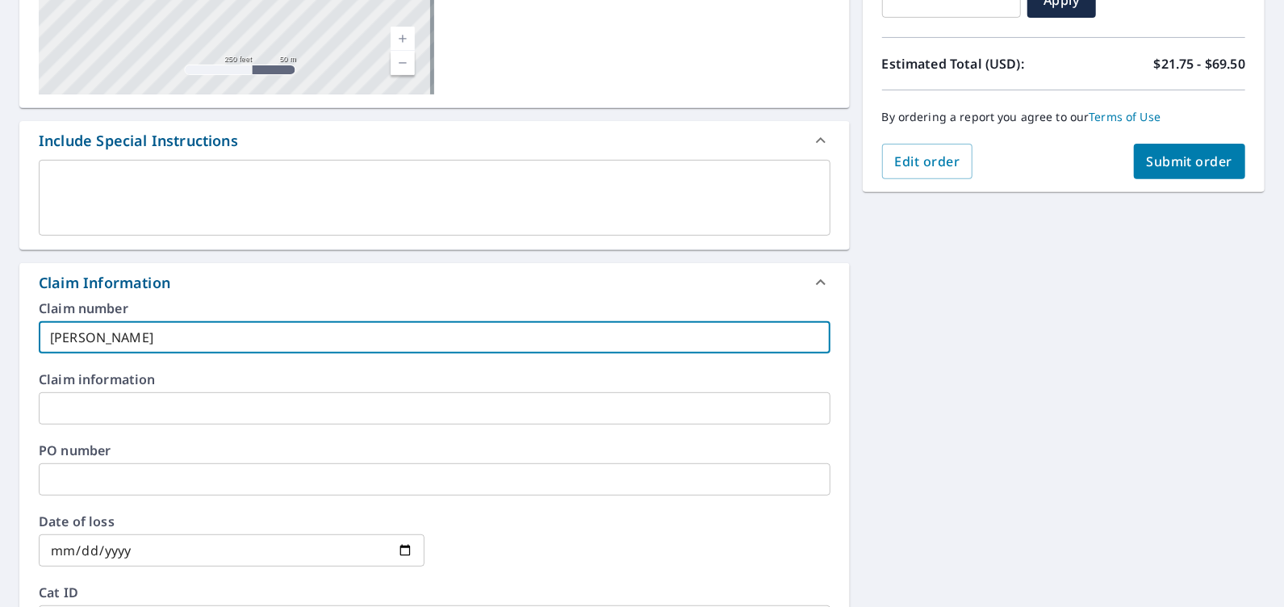
click at [240, 285] on div "Claim Information" at bounding box center [420, 283] width 762 height 22
checkbox input "true"
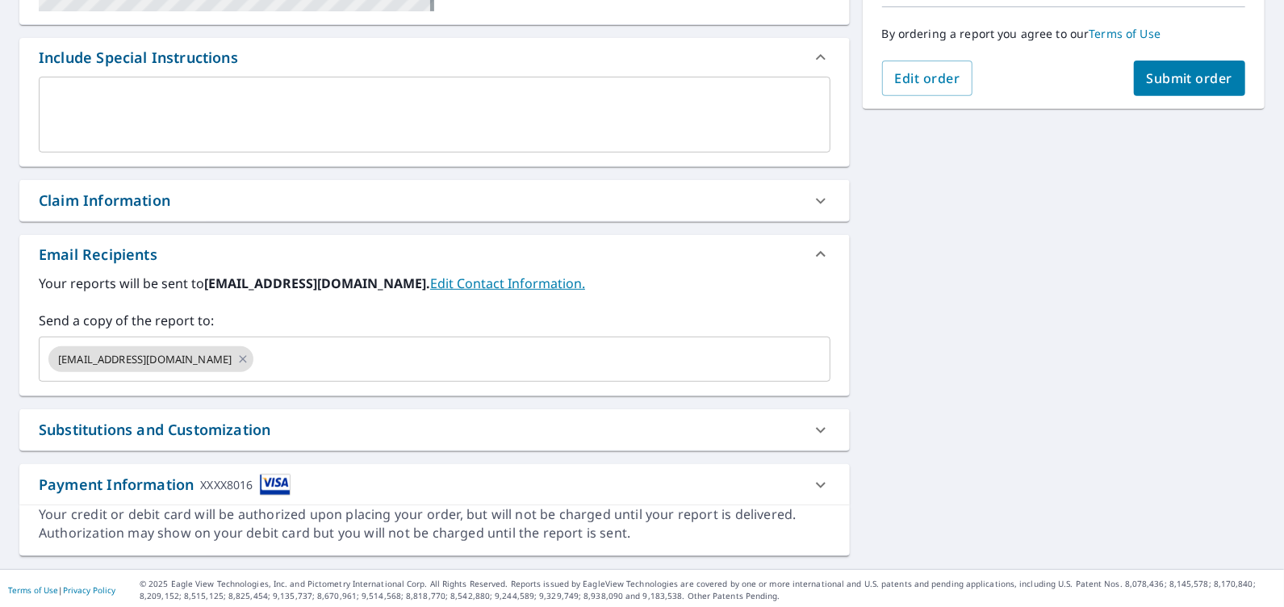
scroll to position [407, 0]
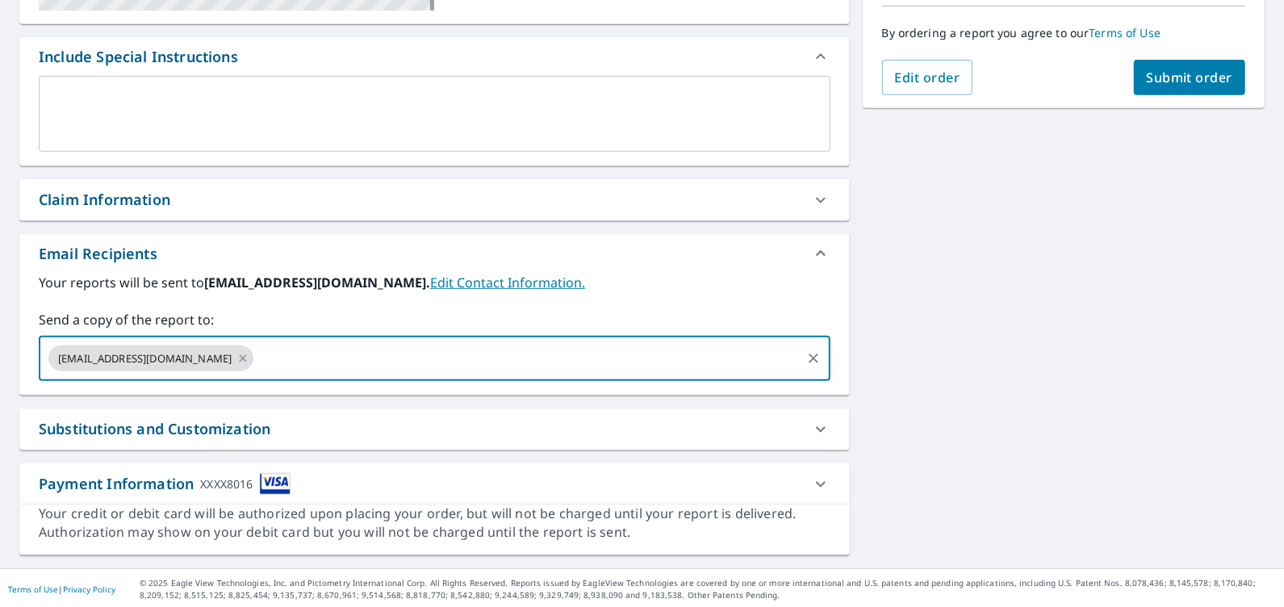
click at [256, 364] on input "text" at bounding box center [527, 358] width 542 height 31
type input "[EMAIL_ADDRESS][DOMAIN_NAME]"
click at [918, 333] on div "[STREET_ADDRESS][GEOGRAPHIC_DATA][PERSON_NAME] A standard road map Aerial A det…" at bounding box center [642, 155] width 1284 height 825
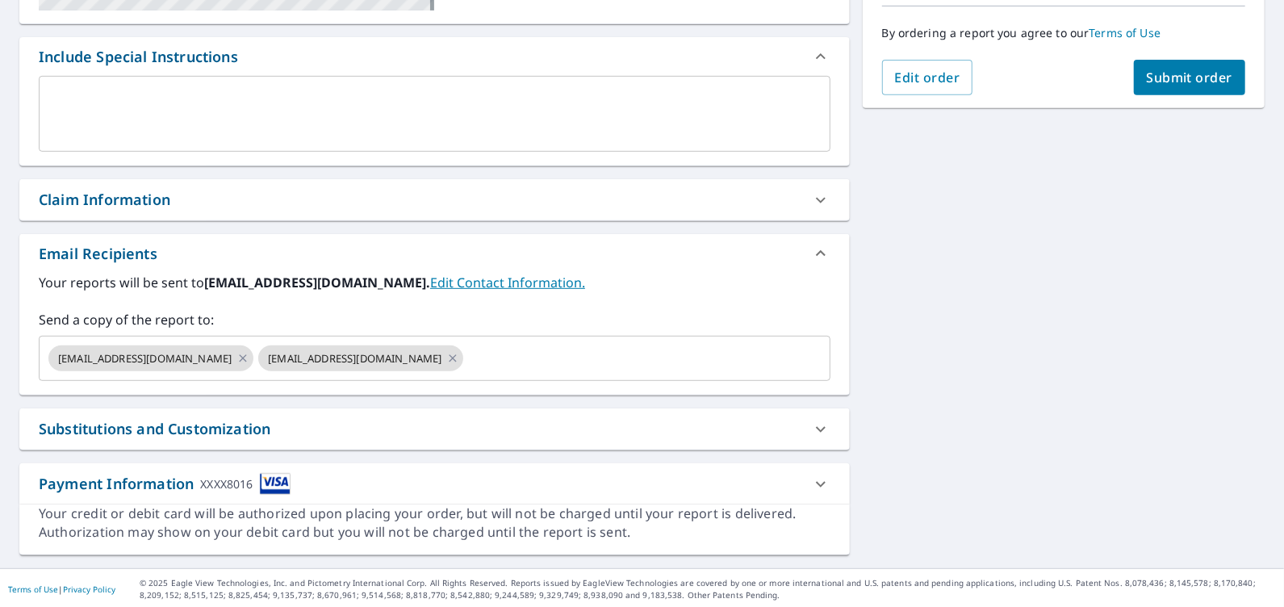
click at [1146, 79] on span "Submit order" at bounding box center [1189, 78] width 86 height 18
checkbox input "true"
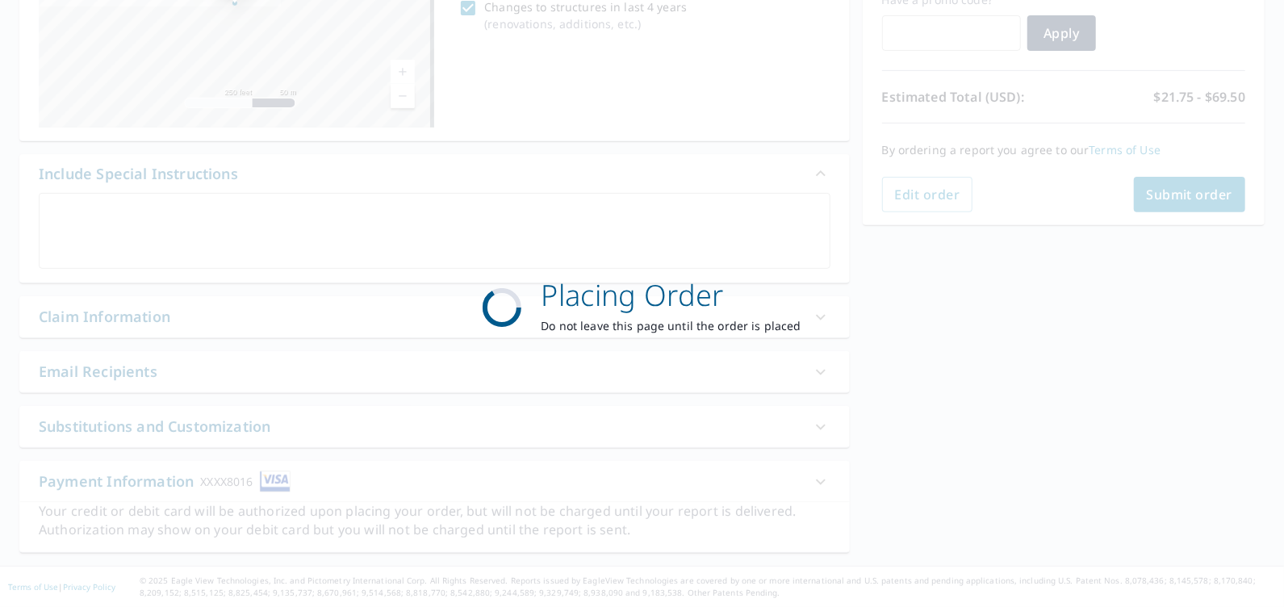
scroll to position [287, 0]
